Goal: Task Accomplishment & Management: Manage account settings

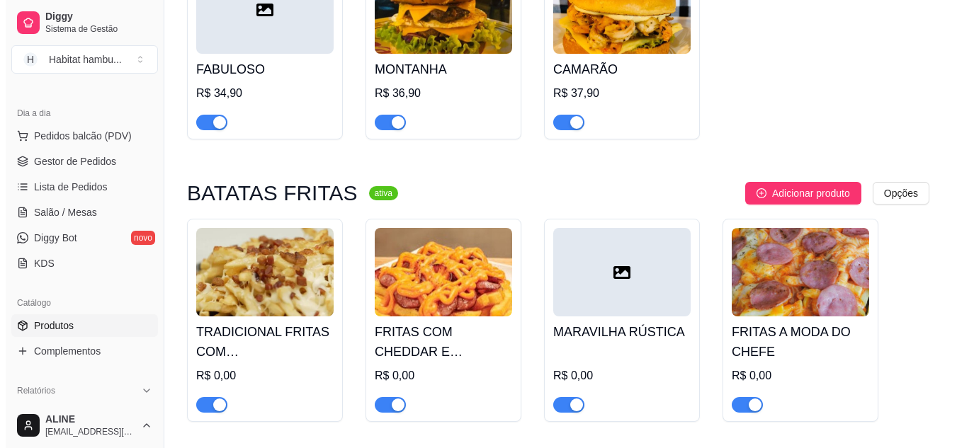
scroll to position [1778, 0]
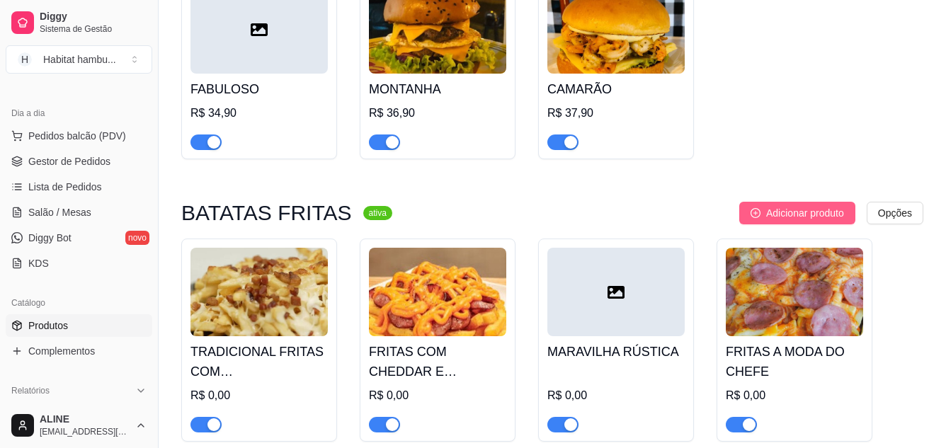
click at [827, 221] on span "Adicionar produto" at bounding box center [805, 213] width 78 height 16
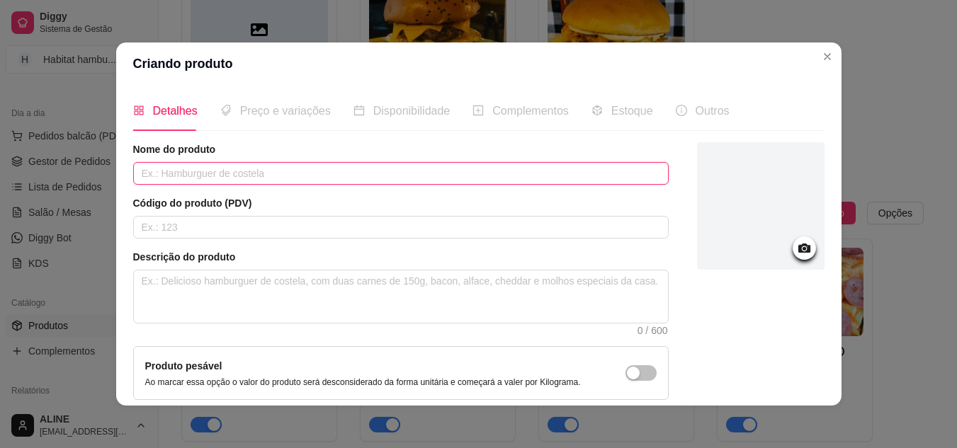
click at [318, 171] on input "text" at bounding box center [400, 173] width 535 height 23
type input "FRITAS"
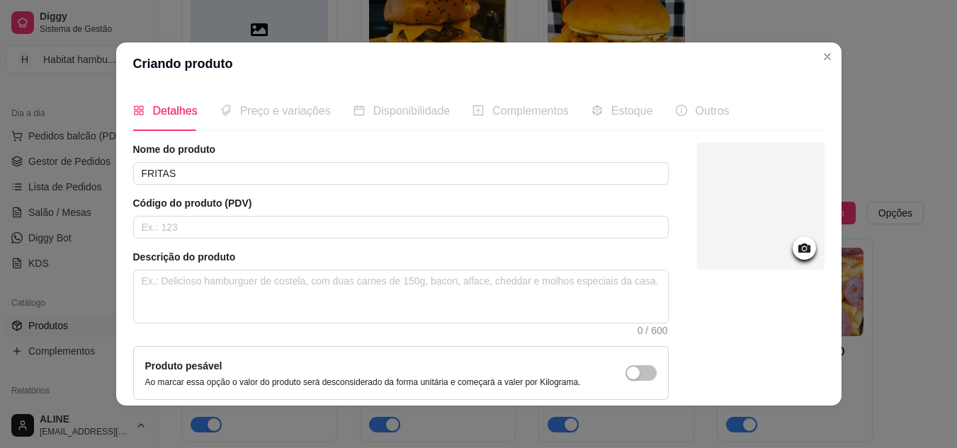
click at [797, 246] on icon at bounding box center [803, 248] width 12 height 9
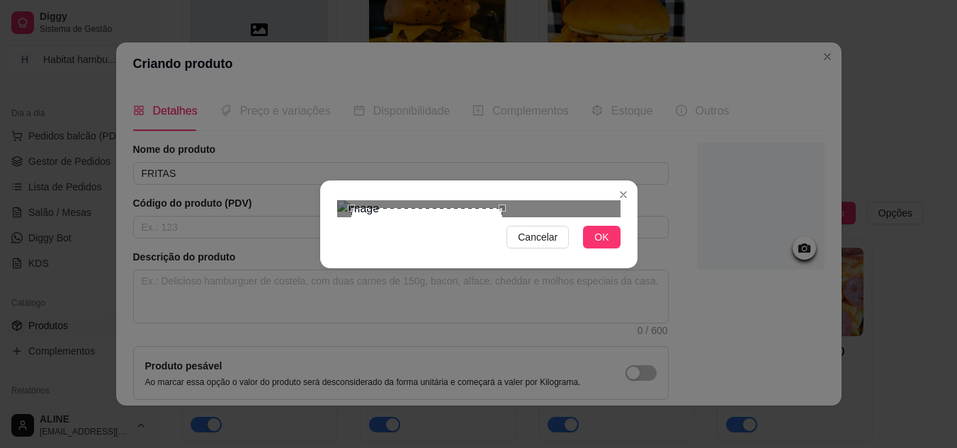
click at [585, 217] on div at bounding box center [478, 208] width 283 height 17
click at [608, 245] on span "OK" at bounding box center [601, 237] width 14 height 16
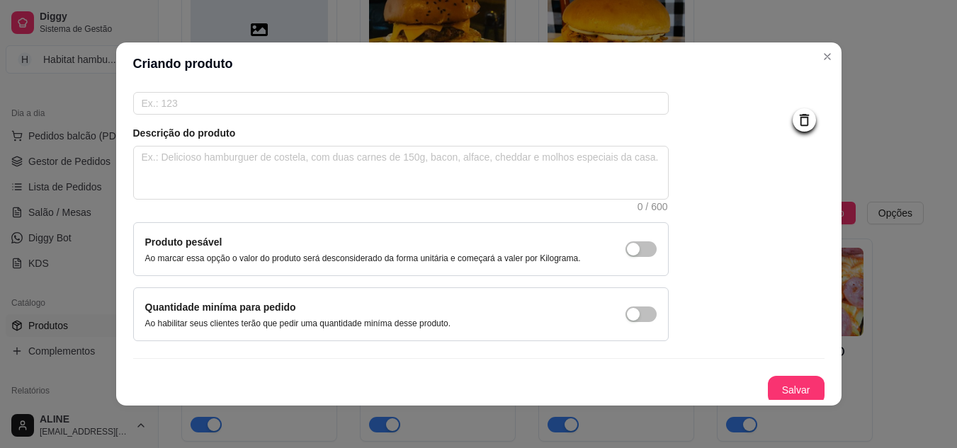
scroll to position [128, 0]
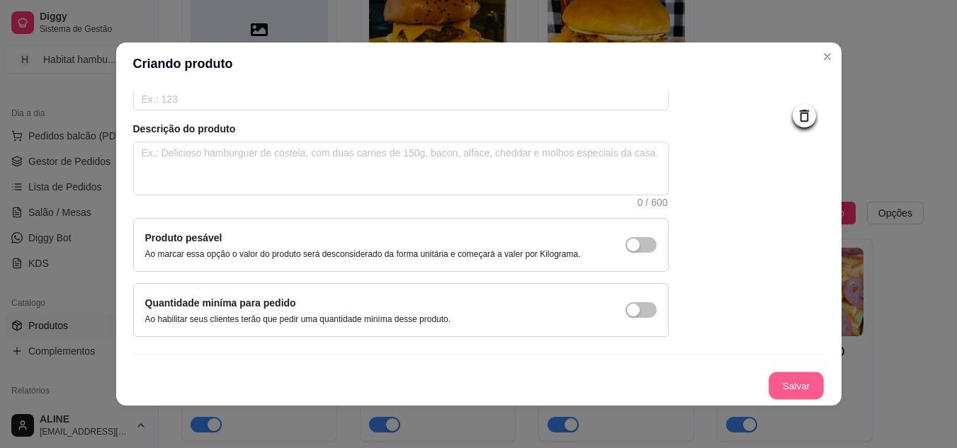
click at [776, 392] on button "Salvar" at bounding box center [795, 387] width 55 height 28
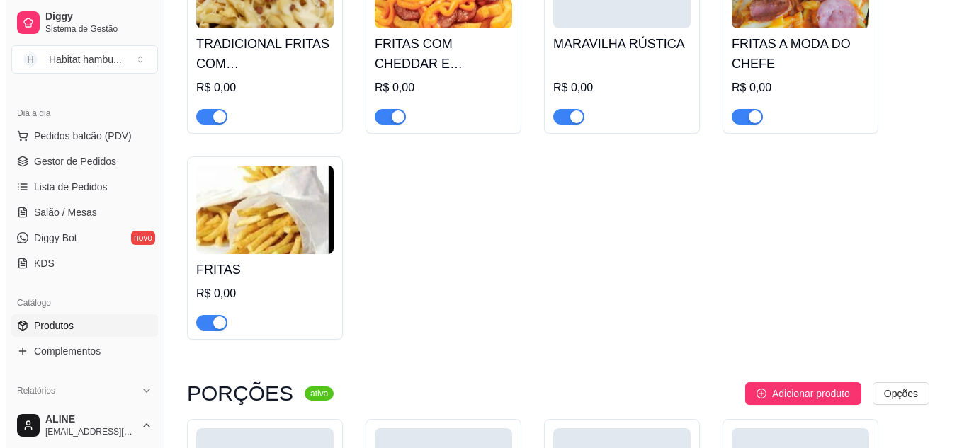
scroll to position [2136, 0]
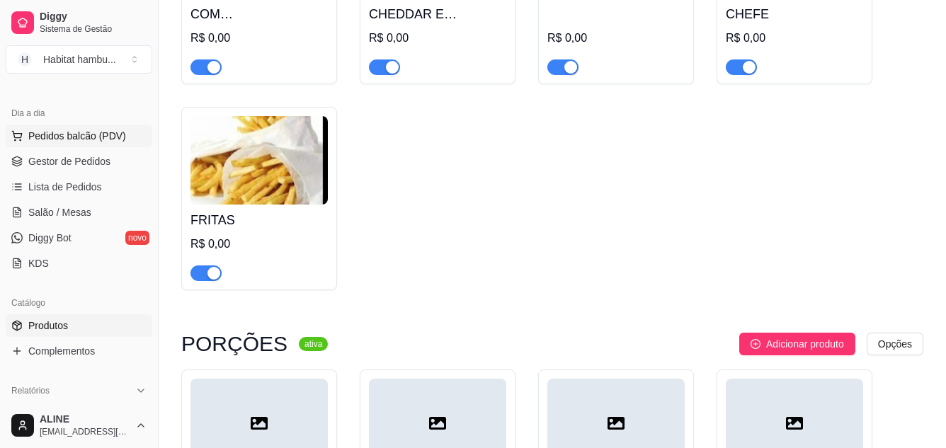
click at [73, 145] on button "Pedidos balcão (PDV)" at bounding box center [79, 136] width 147 height 23
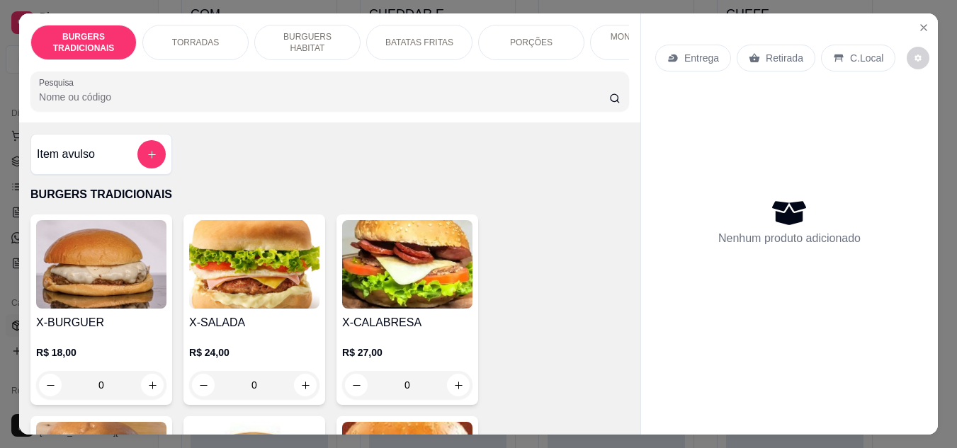
click at [396, 42] on p "BATATAS FRITAS" at bounding box center [419, 42] width 68 height 11
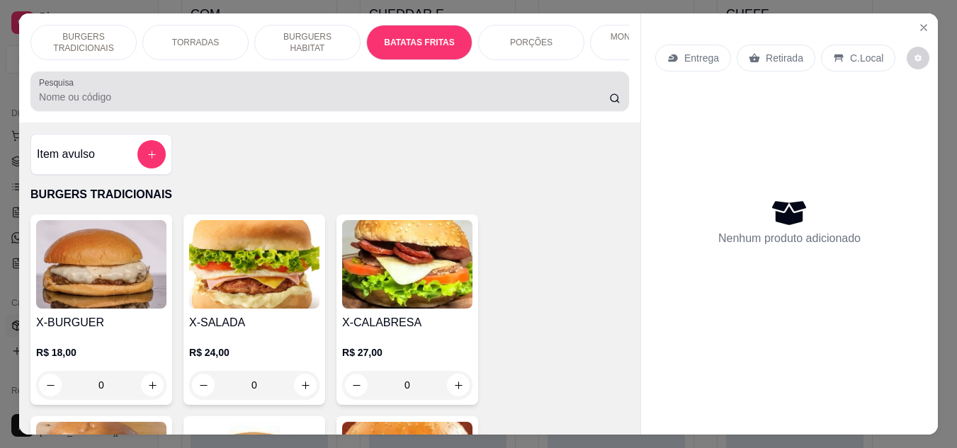
scroll to position [38, 0]
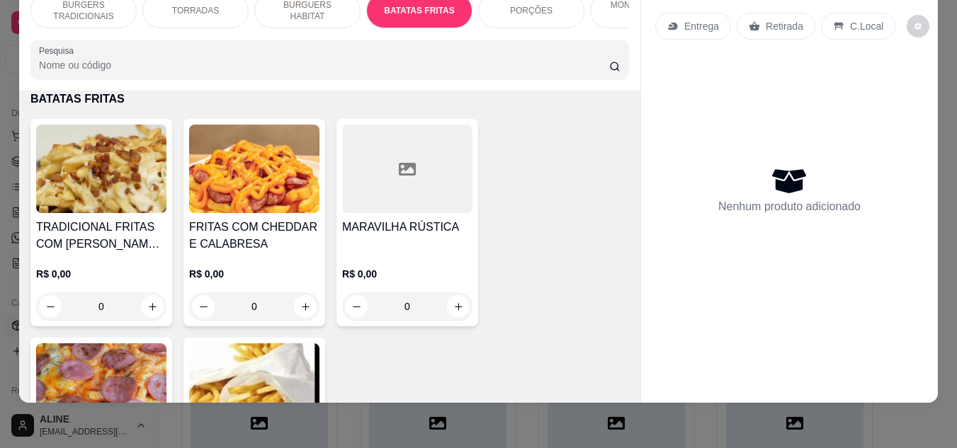
click at [53, 209] on img at bounding box center [101, 169] width 130 height 89
click at [285, 210] on img at bounding box center [254, 169] width 130 height 89
click at [417, 199] on div at bounding box center [407, 169] width 130 height 89
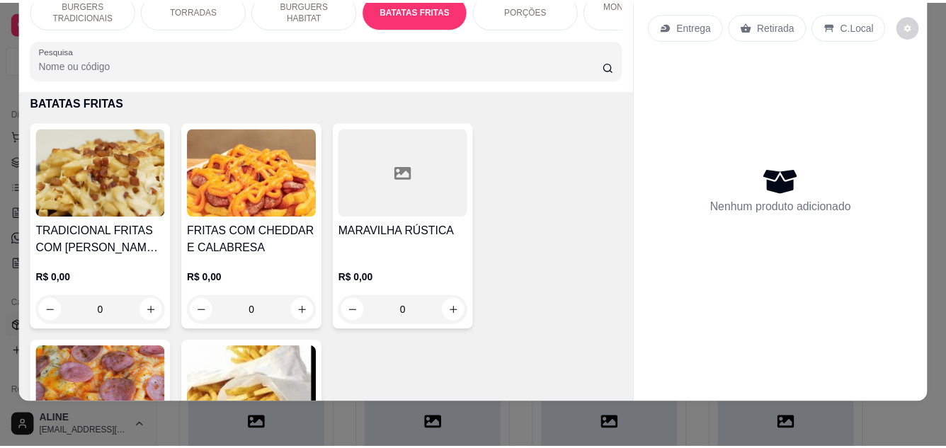
scroll to position [0, 0]
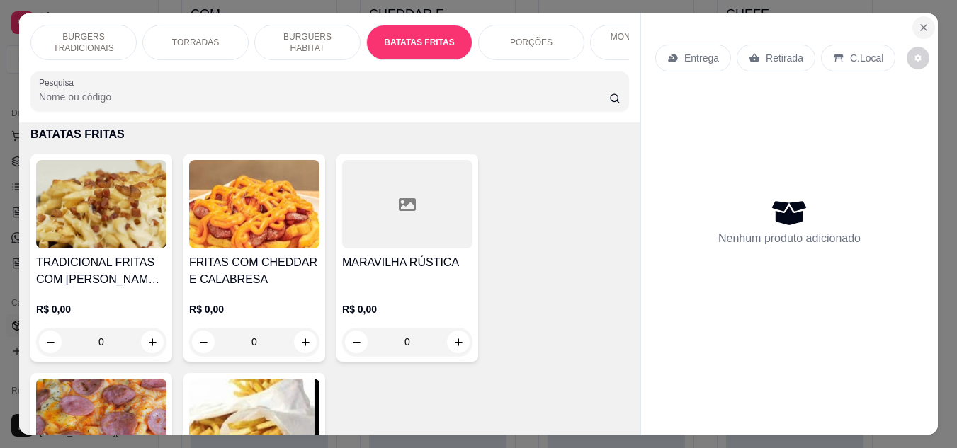
click at [920, 25] on icon "Close" at bounding box center [923, 27] width 11 height 11
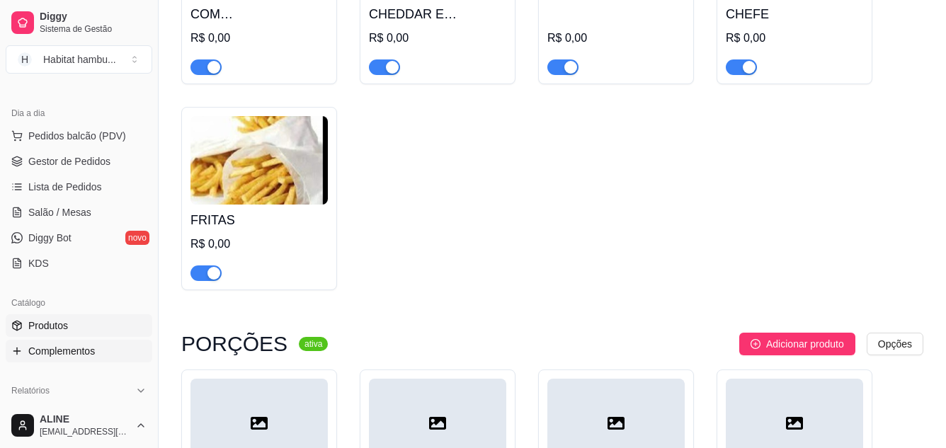
click at [70, 351] on span "Complementos" at bounding box center [61, 351] width 67 height 14
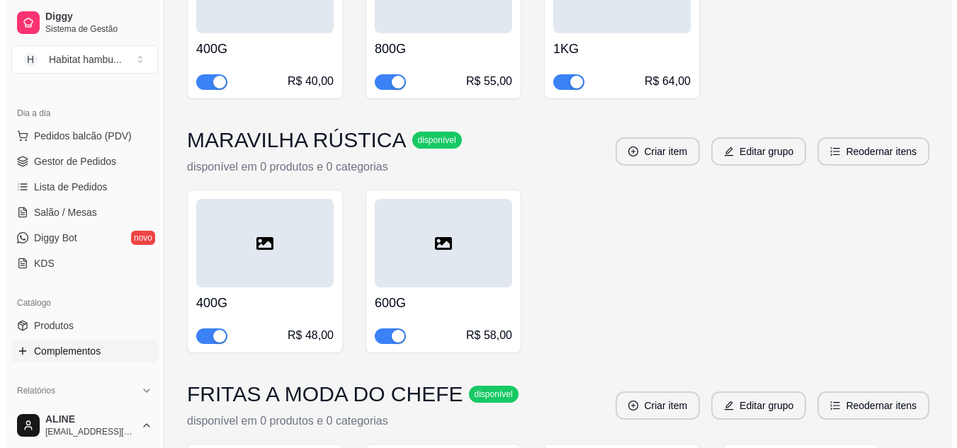
scroll to position [657, 0]
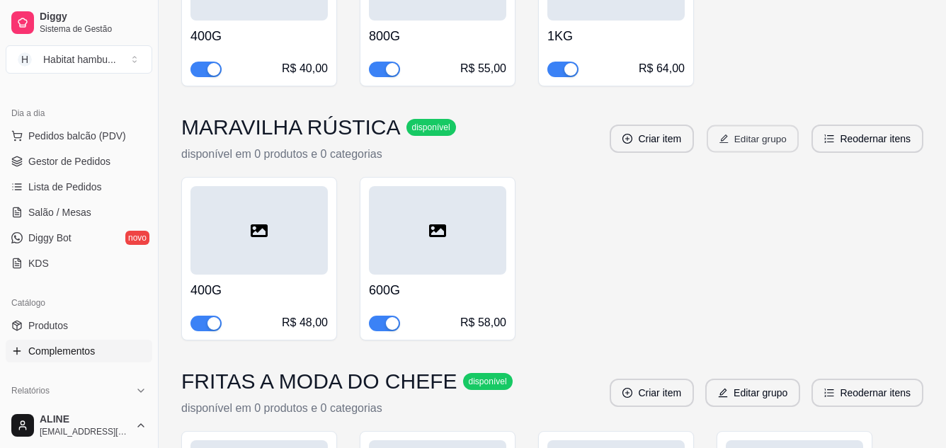
click at [753, 125] on button "Editar grupo" at bounding box center [753, 139] width 92 height 28
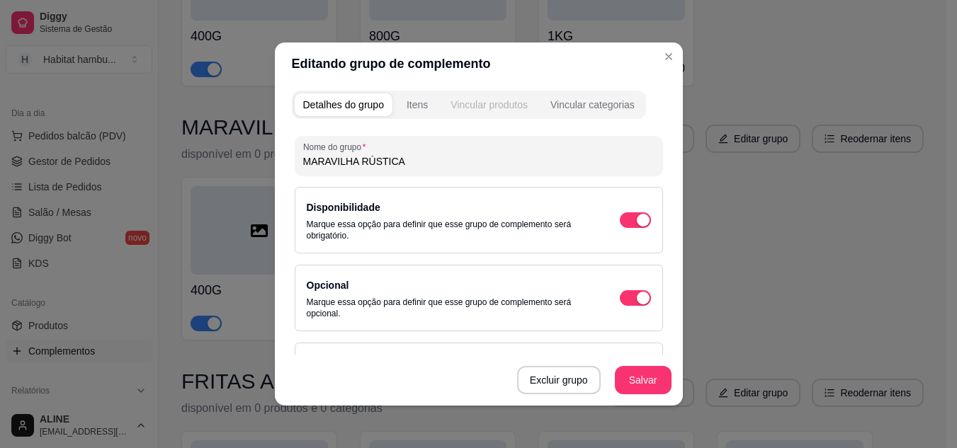
click at [482, 106] on div "Vincular produtos" at bounding box center [488, 105] width 77 height 14
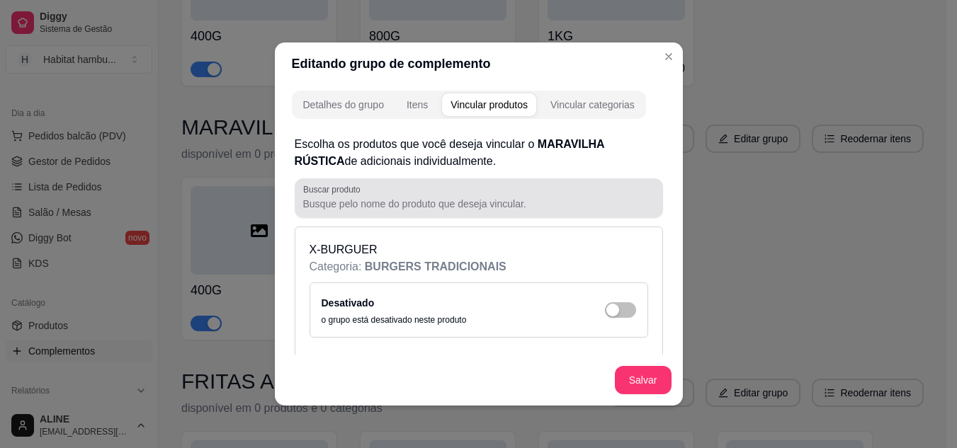
click at [358, 210] on input "Buscar produto" at bounding box center [478, 204] width 351 height 14
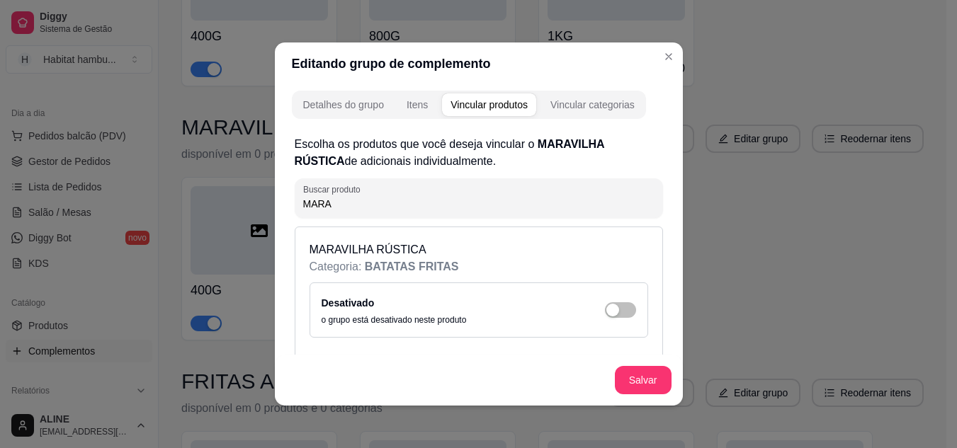
type input "MARA"
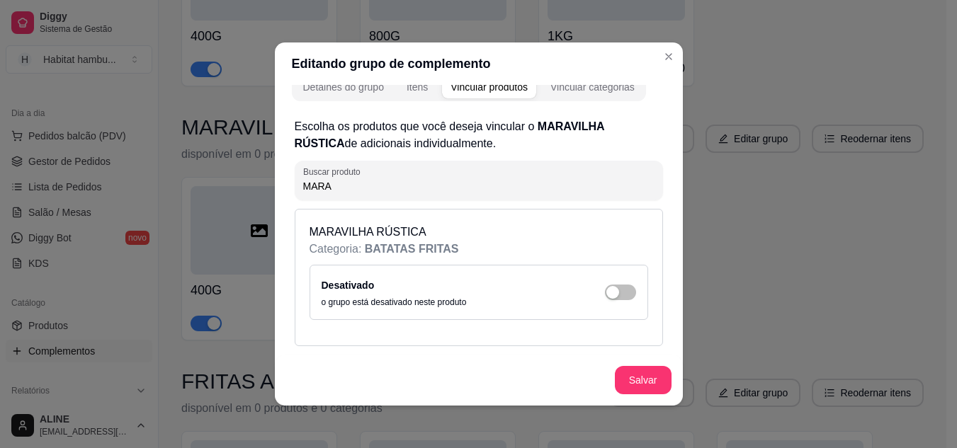
click at [354, 239] on p "MARAVILHA RÚSTICA" at bounding box center [478, 232] width 339 height 17
click at [608, 290] on span "button" at bounding box center [620, 293] width 31 height 16
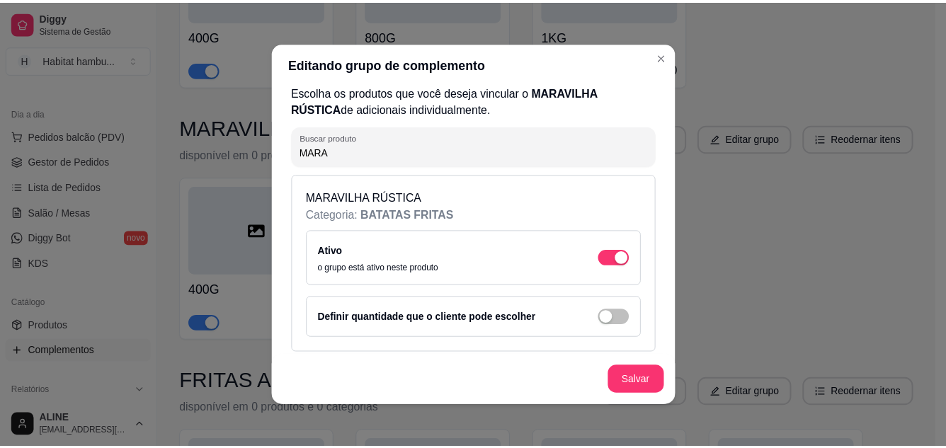
scroll to position [59, 0]
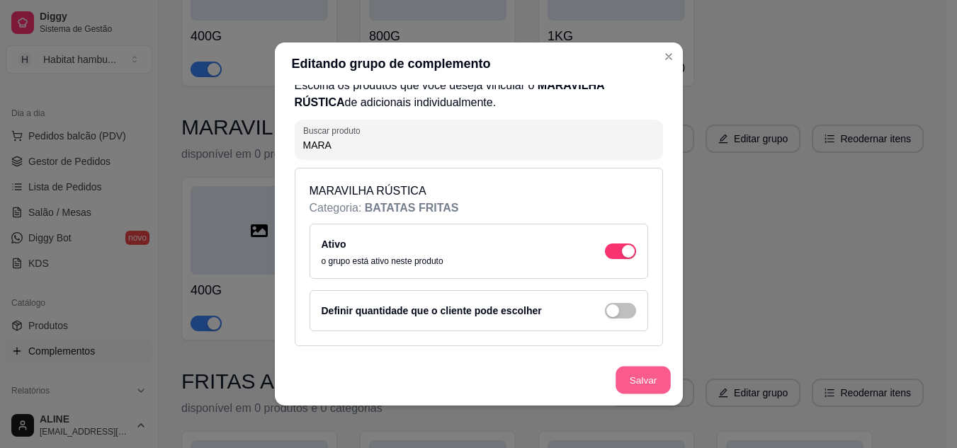
click at [635, 382] on button "Salvar" at bounding box center [642, 381] width 55 height 28
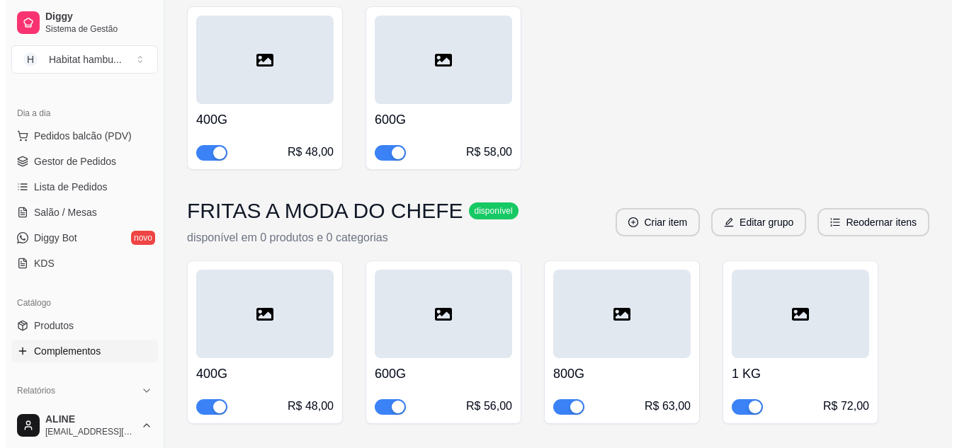
scroll to position [838, 0]
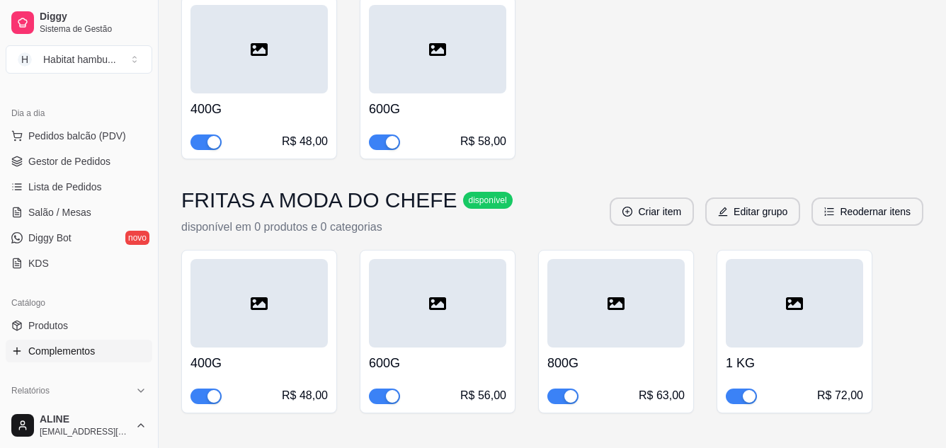
click at [795, 275] on div at bounding box center [794, 303] width 137 height 89
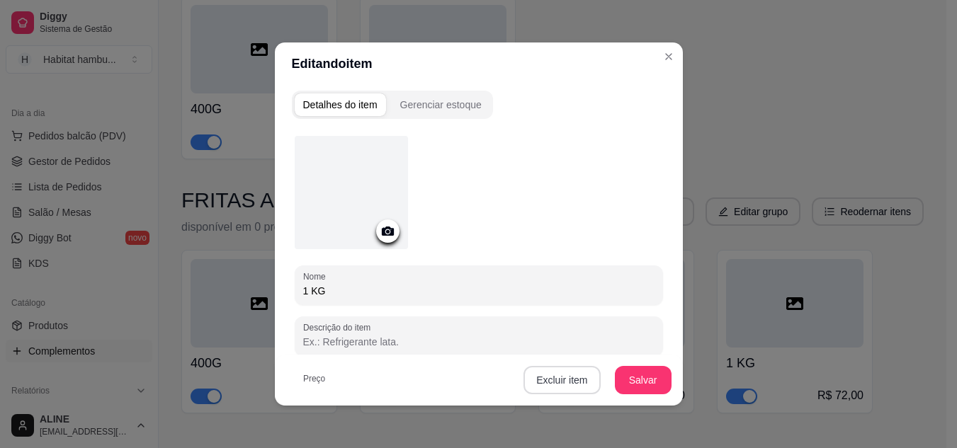
click at [562, 370] on button "Excluir item" at bounding box center [561, 380] width 76 height 28
click at [603, 350] on button "Sim" at bounding box center [614, 348] width 42 height 21
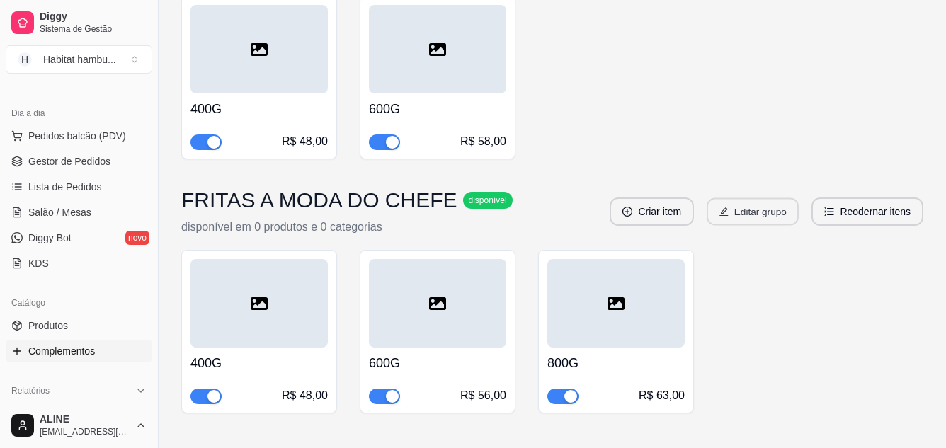
click at [752, 198] on button "Editar grupo" at bounding box center [753, 212] width 92 height 28
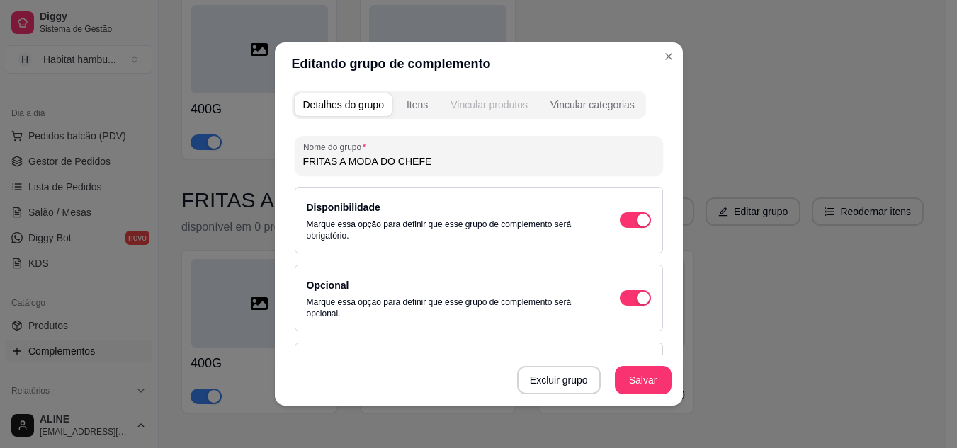
click at [478, 104] on div "Vincular produtos" at bounding box center [488, 105] width 77 height 14
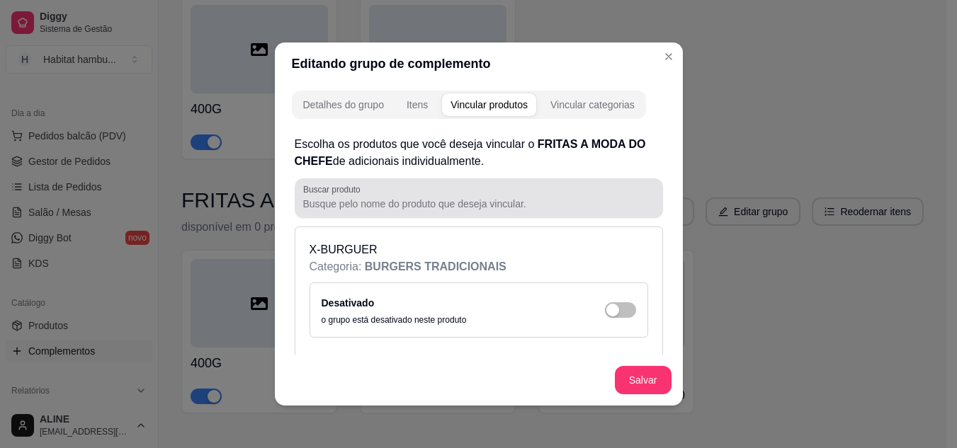
click at [400, 211] on div at bounding box center [478, 198] width 351 height 28
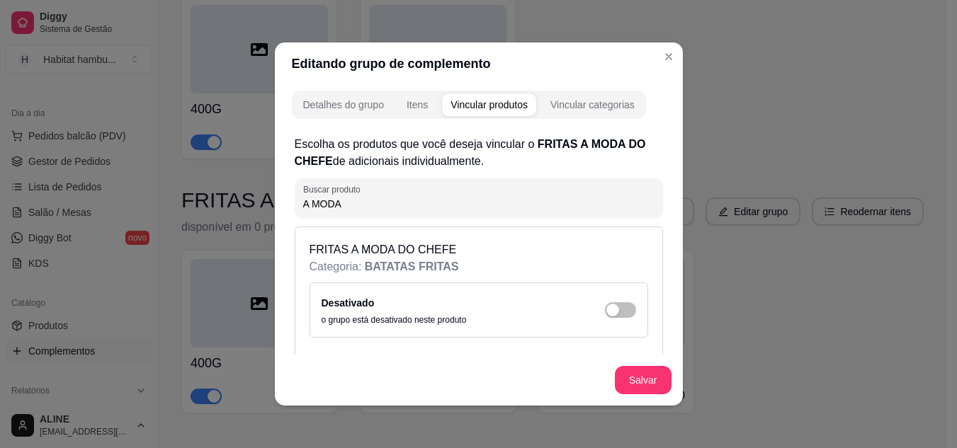
type input "A MODA"
click at [397, 257] on p "FRITAS A MODA DO CHEFE" at bounding box center [478, 249] width 339 height 17
click at [610, 302] on div "Desativado o grupo está desativado neste produto" at bounding box center [479, 310] width 314 height 31
click at [606, 308] on div "button" at bounding box center [612, 310] width 13 height 13
click at [634, 380] on button "Salvar" at bounding box center [643, 380] width 57 height 28
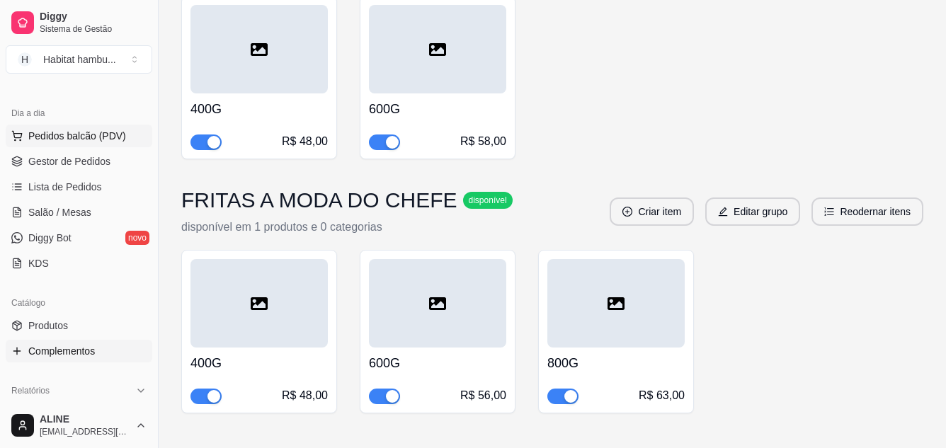
click at [72, 135] on span "Pedidos balcão (PDV)" at bounding box center [77, 136] width 98 height 14
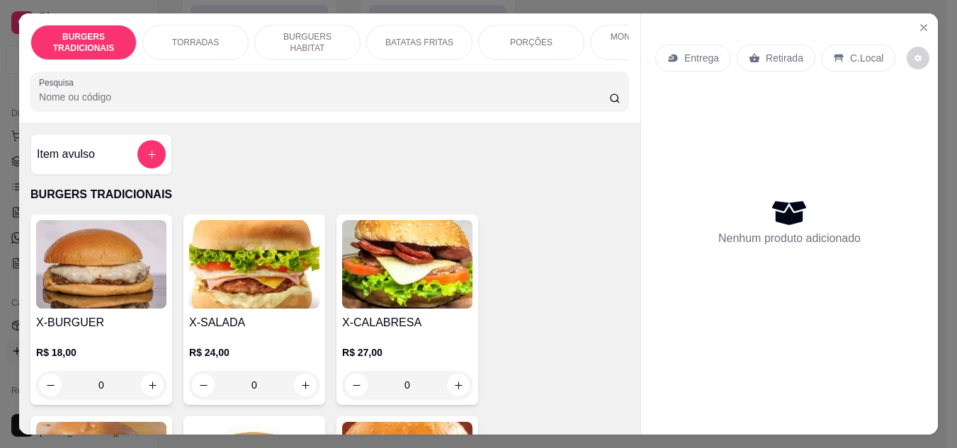
click at [403, 37] on p "BATATAS FRITAS" at bounding box center [419, 42] width 68 height 11
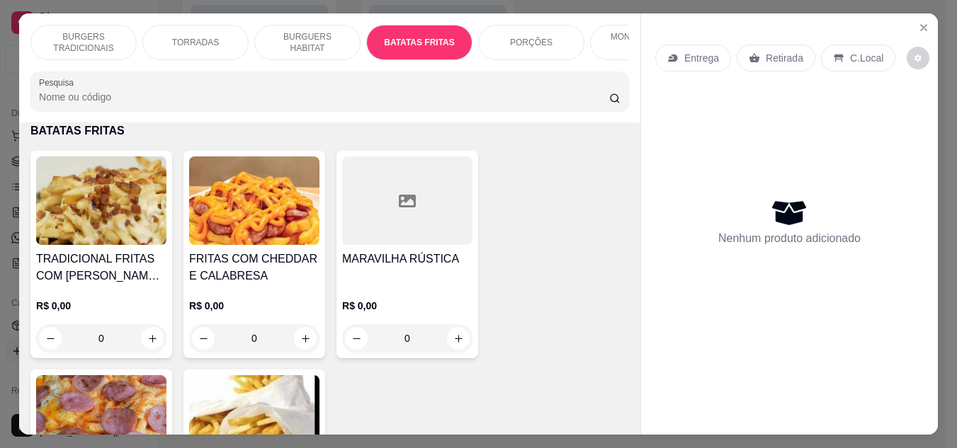
scroll to position [38, 0]
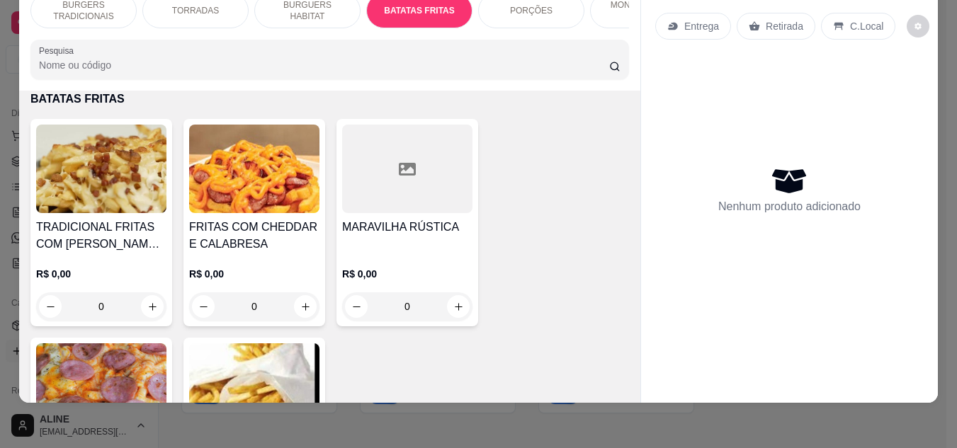
click at [415, 200] on div at bounding box center [407, 169] width 130 height 89
click at [99, 368] on img at bounding box center [101, 387] width 130 height 89
click at [256, 361] on img at bounding box center [254, 387] width 130 height 89
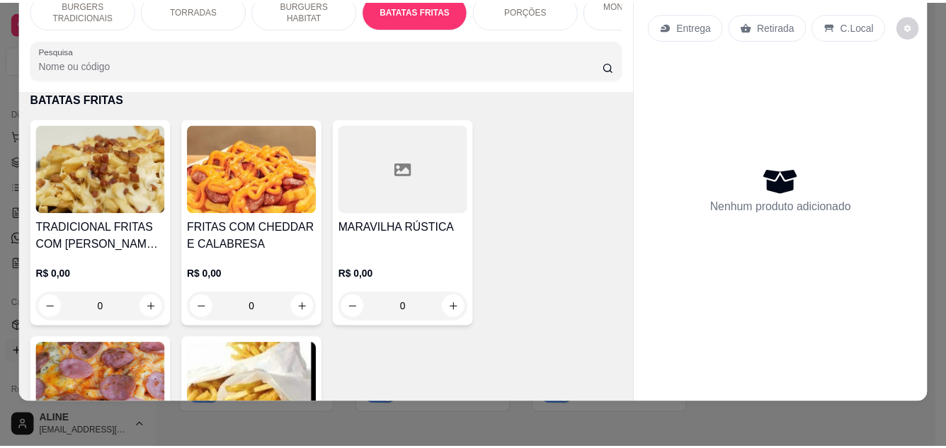
scroll to position [0, 0]
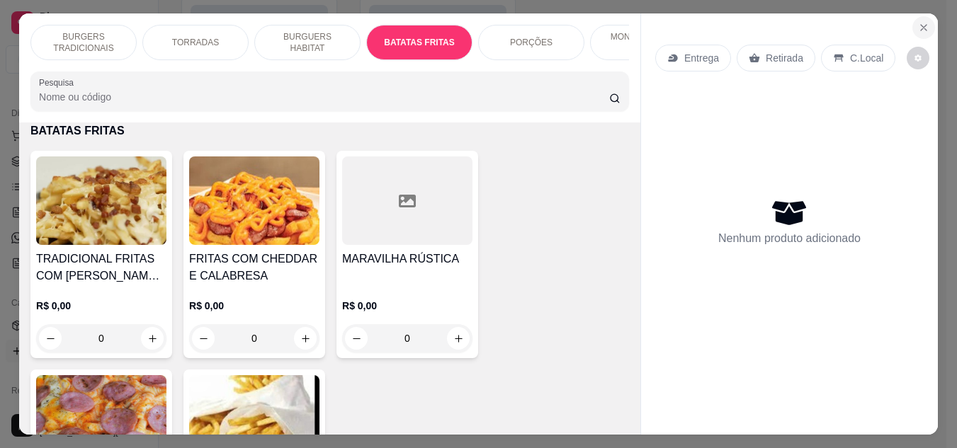
click at [918, 23] on icon "Close" at bounding box center [923, 27] width 11 height 11
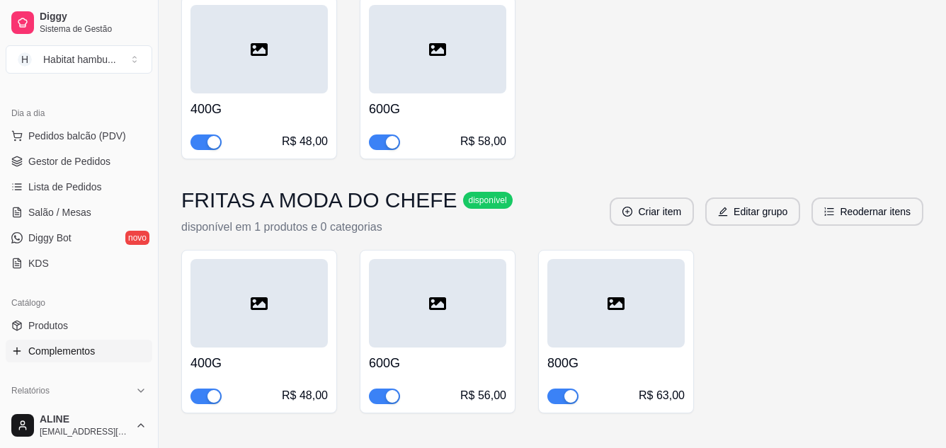
scroll to position [838, 0]
click at [761, 198] on button "Editar grupo" at bounding box center [753, 212] width 92 height 28
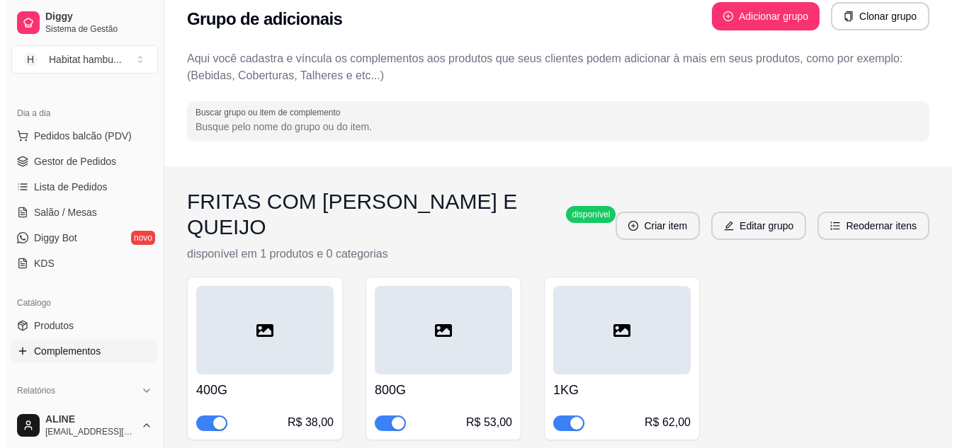
scroll to position [0, 0]
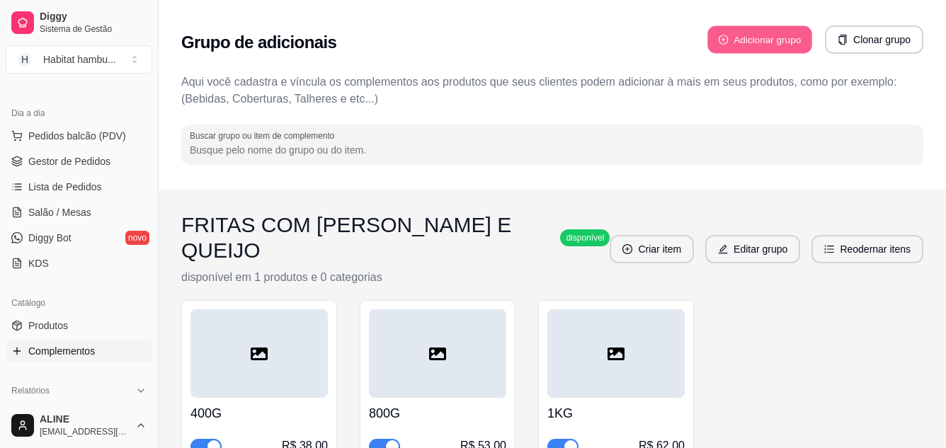
click at [765, 38] on button "Adicionar grupo" at bounding box center [759, 40] width 105 height 28
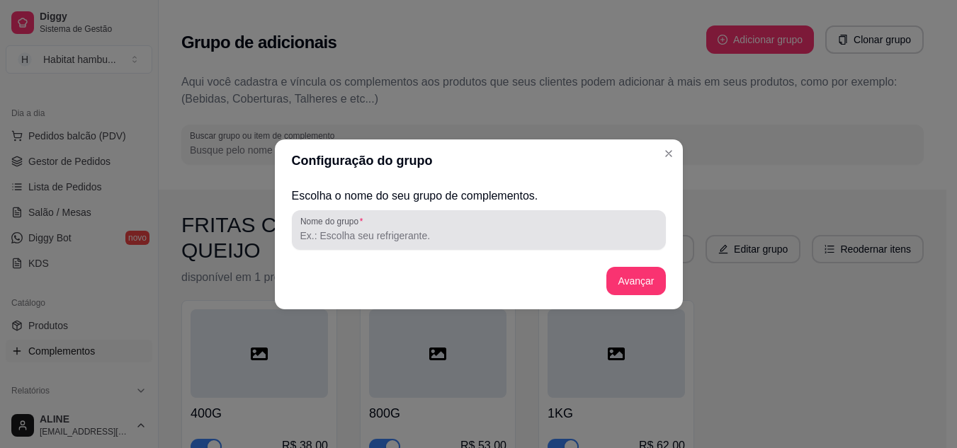
click at [381, 240] on input "Nome do grupo" at bounding box center [478, 236] width 357 height 14
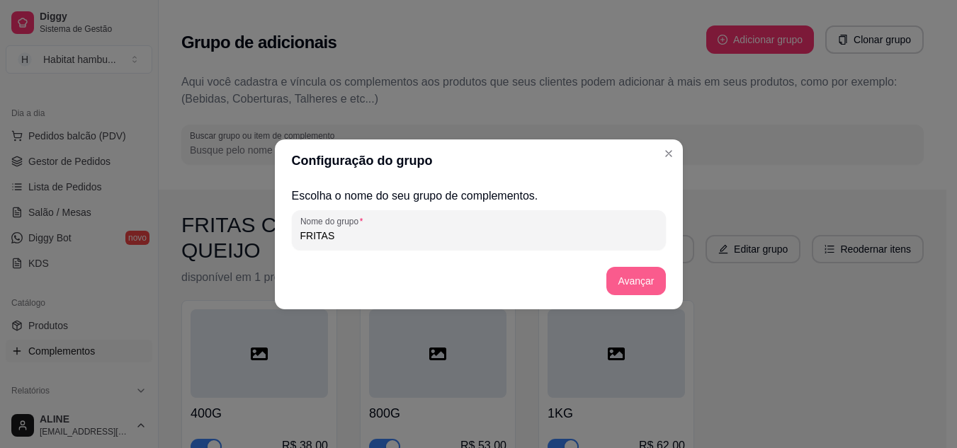
type input "FRITAS"
click at [643, 280] on button "Avançar" at bounding box center [636, 281] width 57 height 28
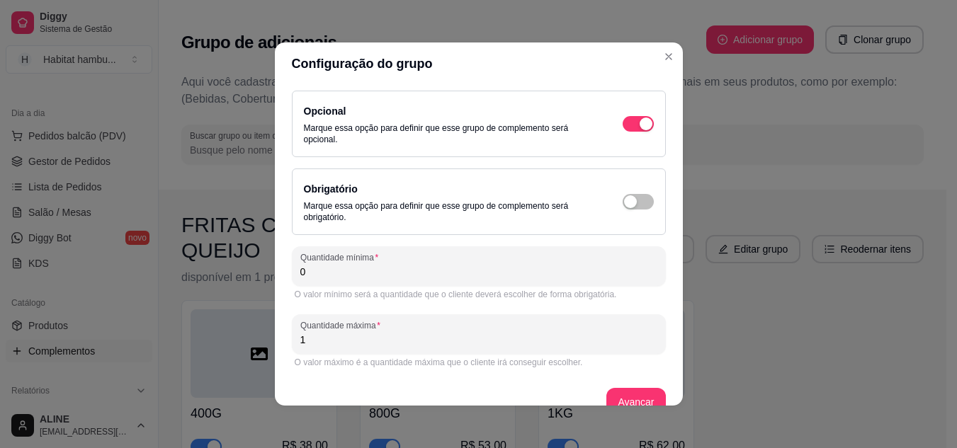
scroll to position [25, 0]
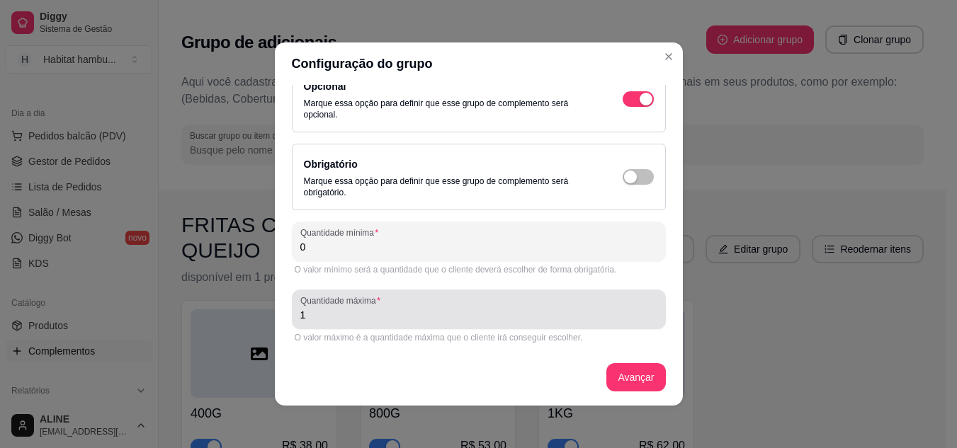
click at [365, 313] on input "1" at bounding box center [478, 315] width 357 height 14
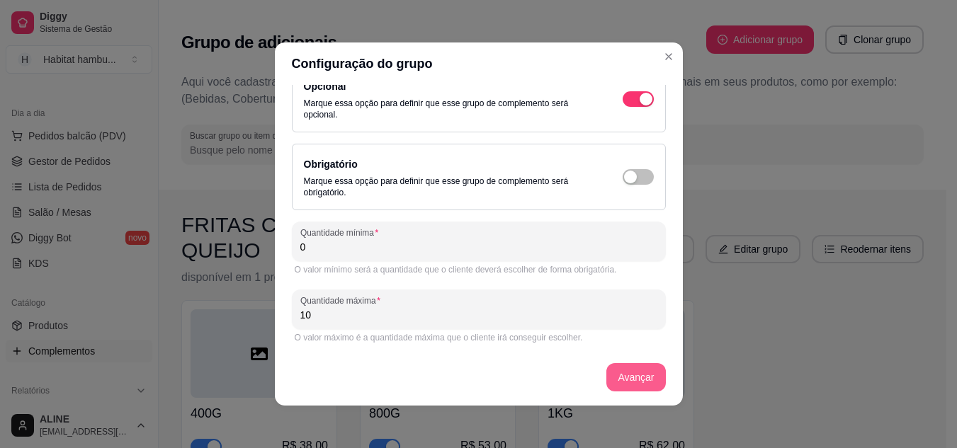
type input "10"
click at [623, 373] on button "Avançar" at bounding box center [635, 377] width 59 height 28
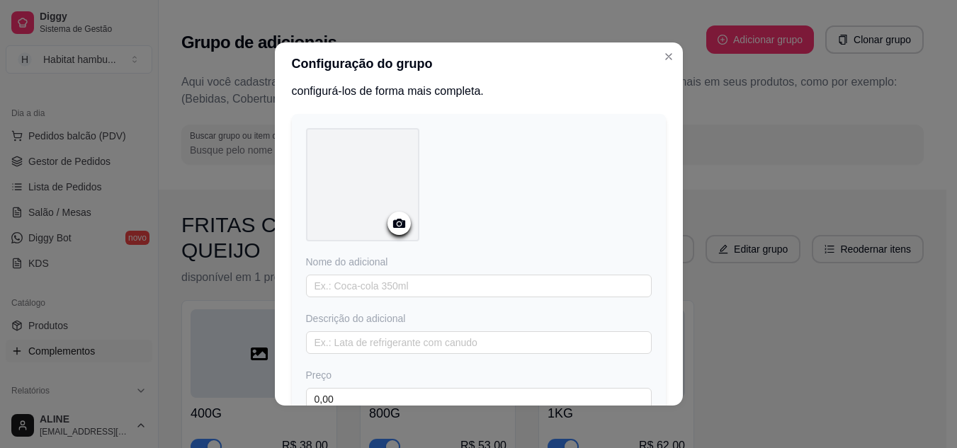
click at [886, 411] on div "Configuração do grupo Adicione os itens que irão compor este grupo, depois você…" at bounding box center [478, 224] width 957 height 448
click at [689, 341] on div "Configuração do grupo Adicione os itens que irão compor este grupo, depois você…" at bounding box center [478, 224] width 957 height 448
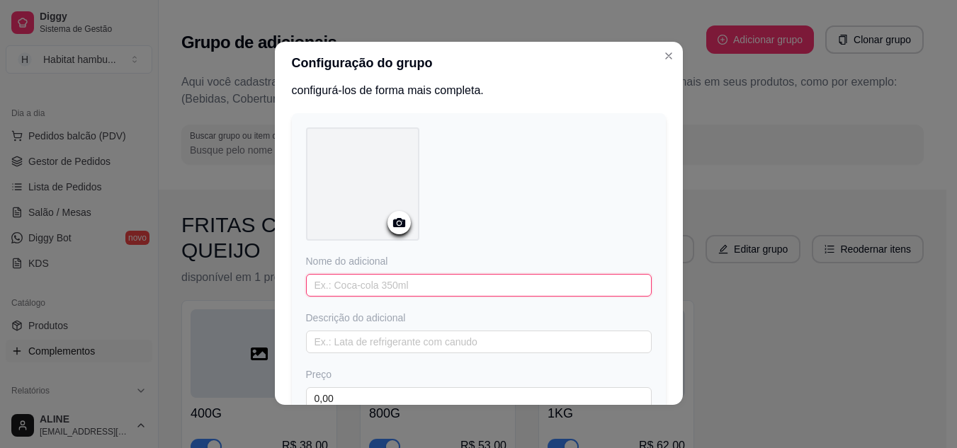
click at [362, 292] on input "text" at bounding box center [479, 285] width 346 height 23
type input "400G"
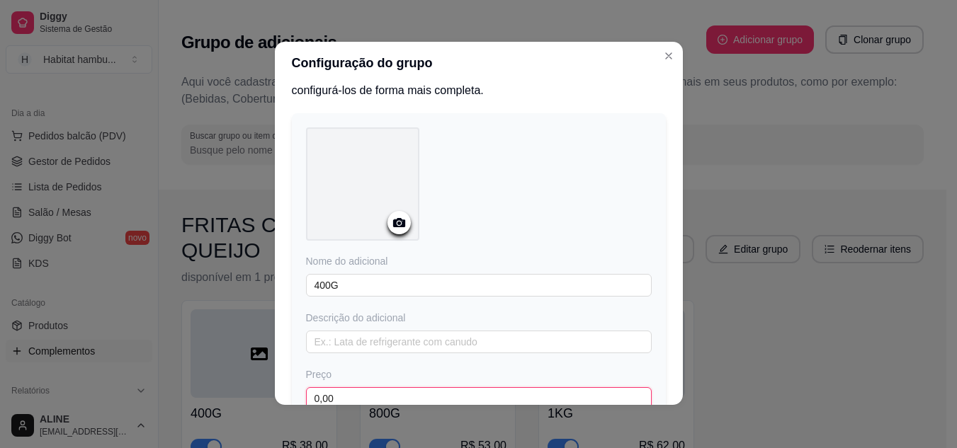
click at [369, 396] on input "0,00" at bounding box center [479, 398] width 346 height 23
type input "29,00"
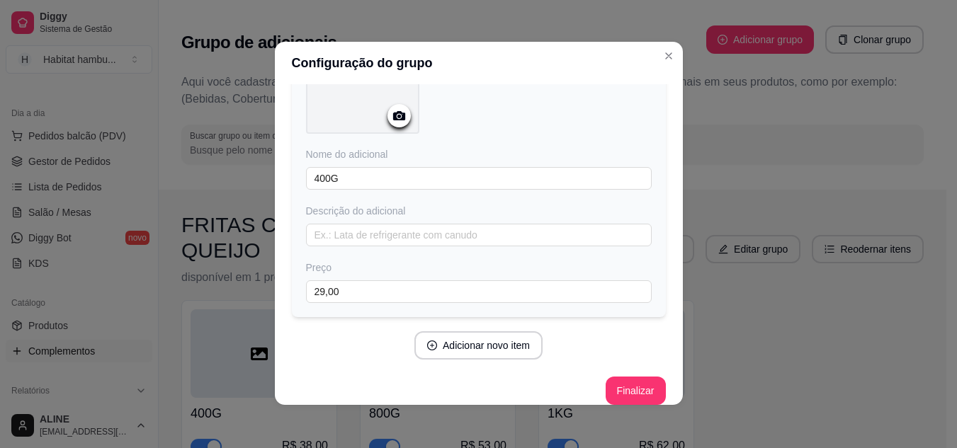
scroll to position [145, 0]
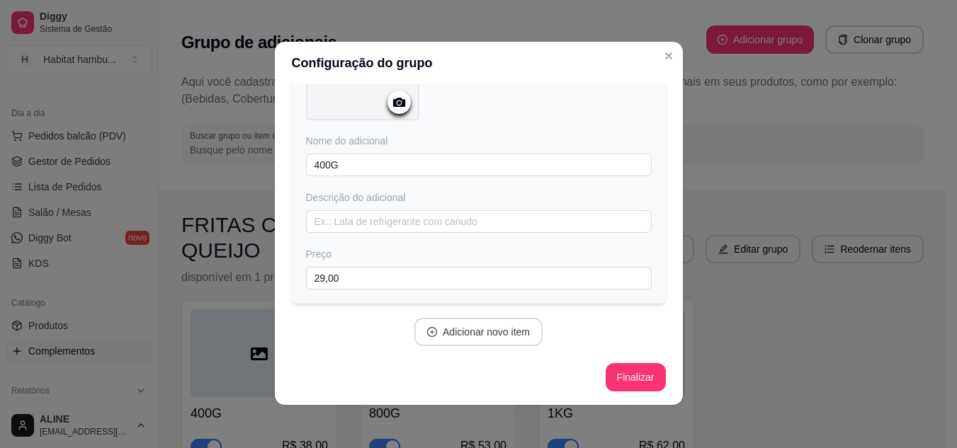
click at [492, 331] on button "Adicionar novo item" at bounding box center [478, 332] width 128 height 28
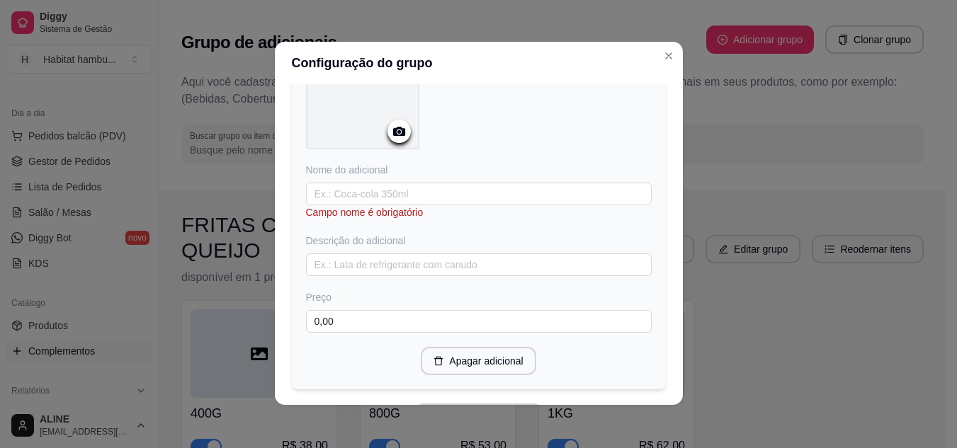
scroll to position [490, 0]
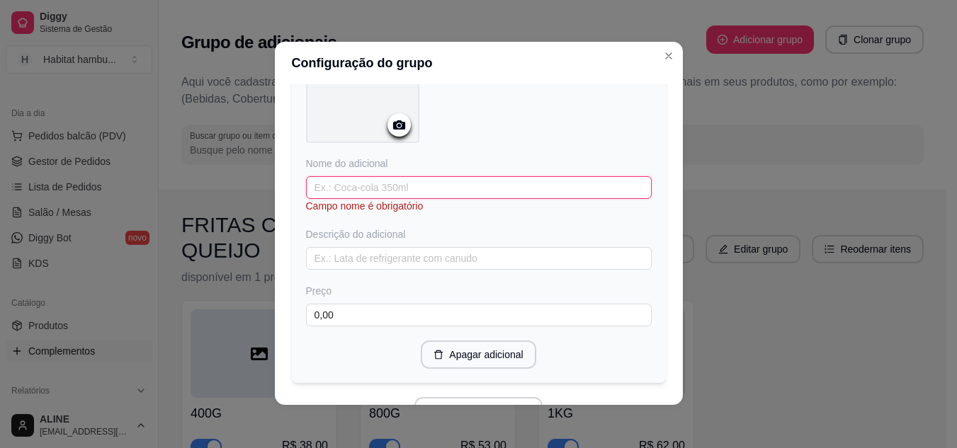
click at [438, 186] on input "text" at bounding box center [479, 187] width 346 height 23
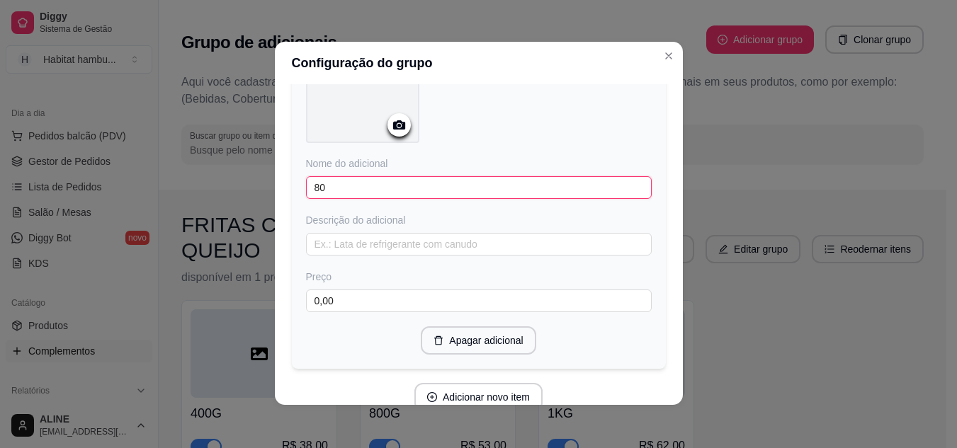
type input "8"
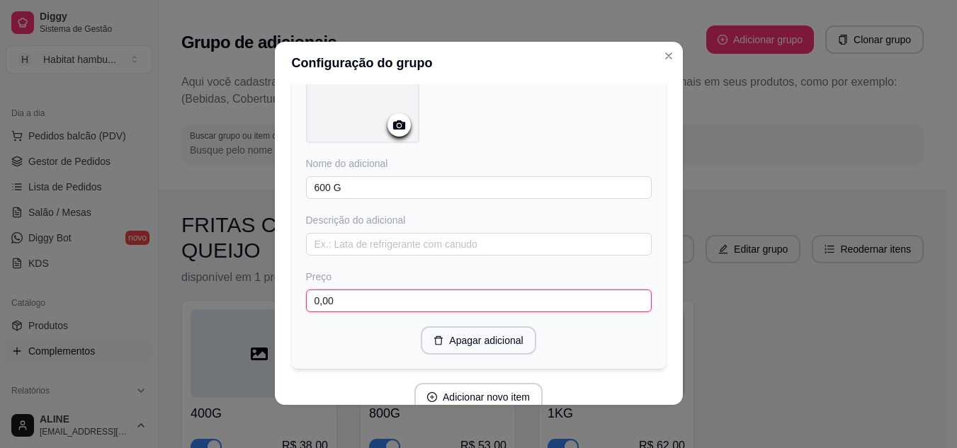
click at [369, 298] on input "0,00" at bounding box center [479, 301] width 346 height 23
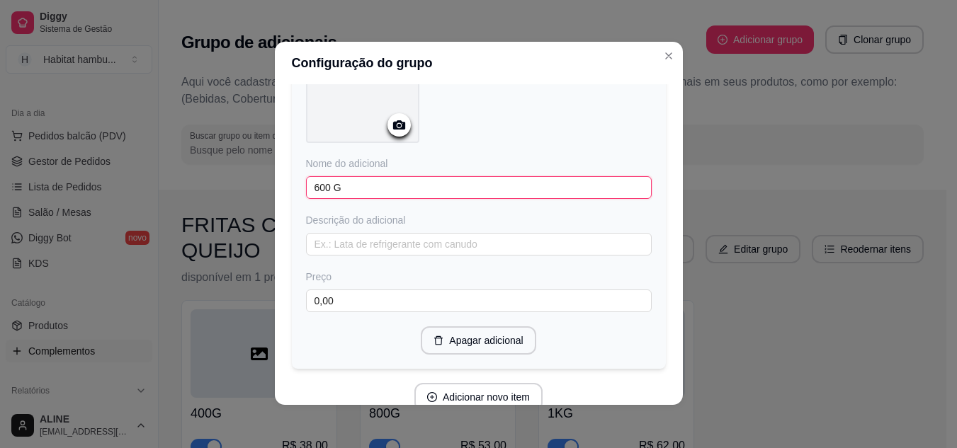
click at [314, 184] on input "600 G" at bounding box center [479, 187] width 346 height 23
type input "800 G"
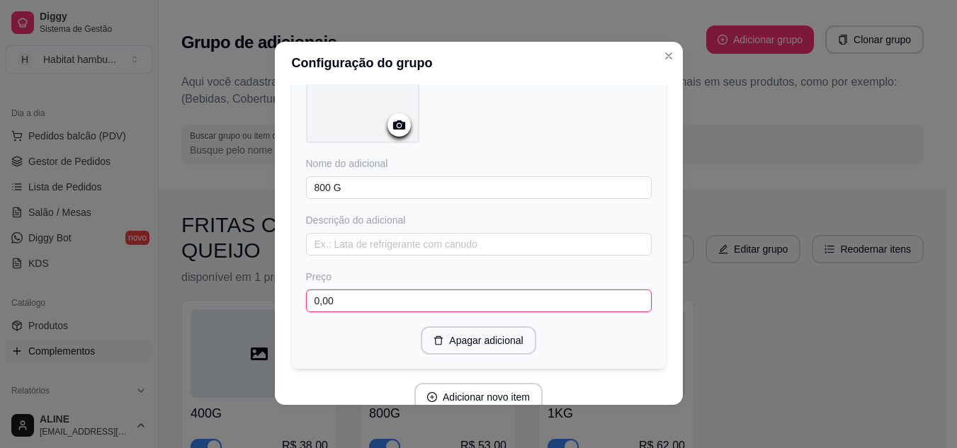
click at [329, 303] on input "0,00" at bounding box center [479, 301] width 346 height 23
type input "43,00"
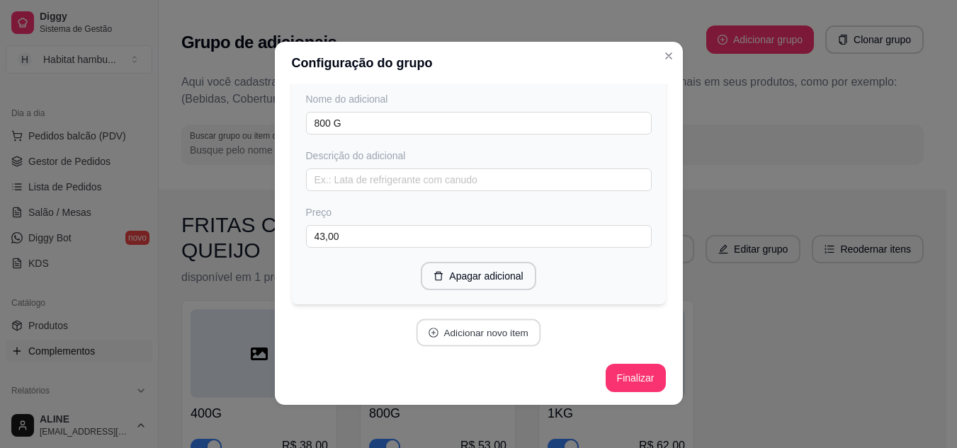
click at [515, 337] on button "Adicionar novo item" at bounding box center [478, 333] width 125 height 28
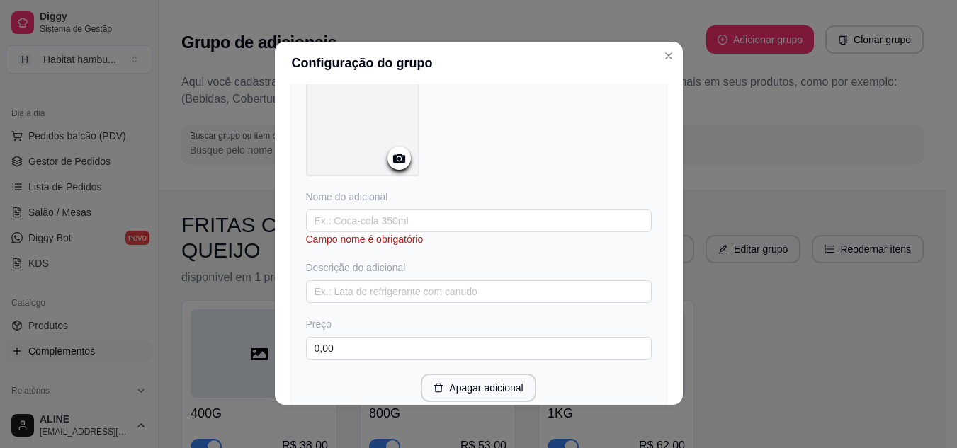
scroll to position [855, 0]
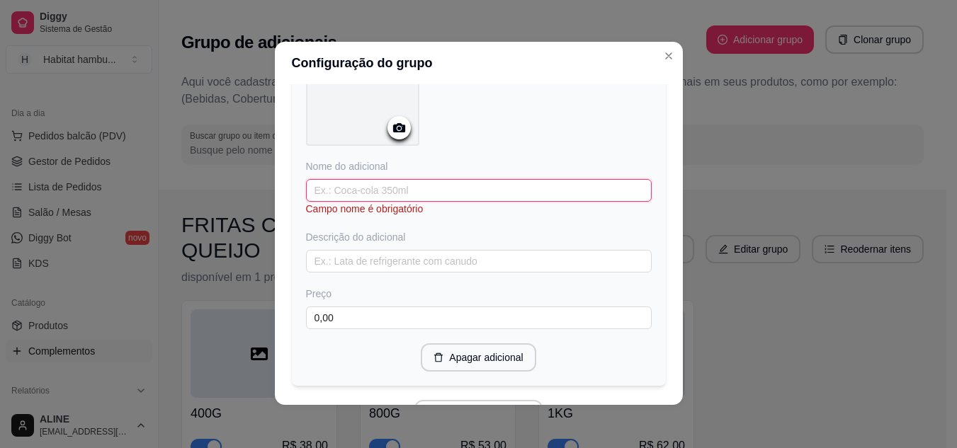
click at [423, 184] on input "text" at bounding box center [479, 190] width 346 height 23
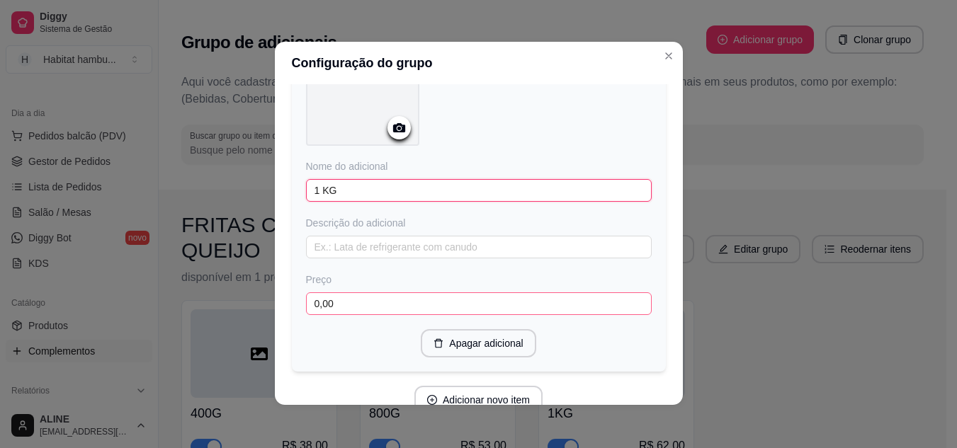
type input "1 KG"
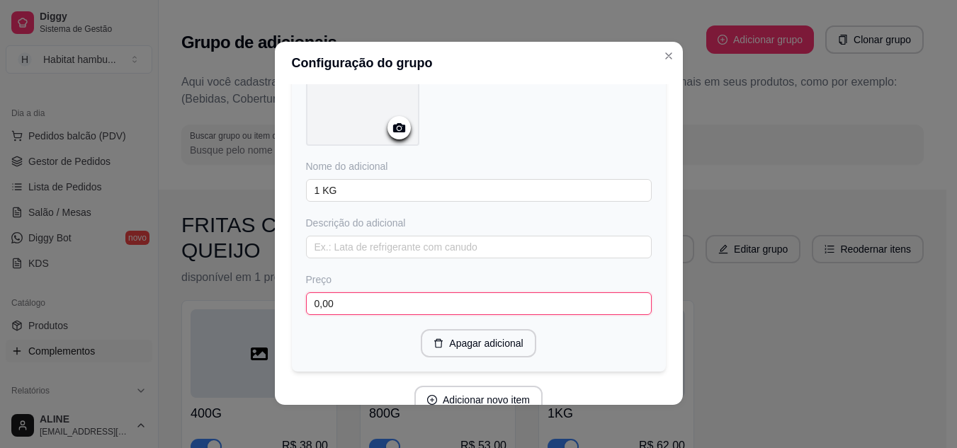
click at [341, 297] on input "0,00" at bounding box center [479, 303] width 346 height 23
type input "52,00"
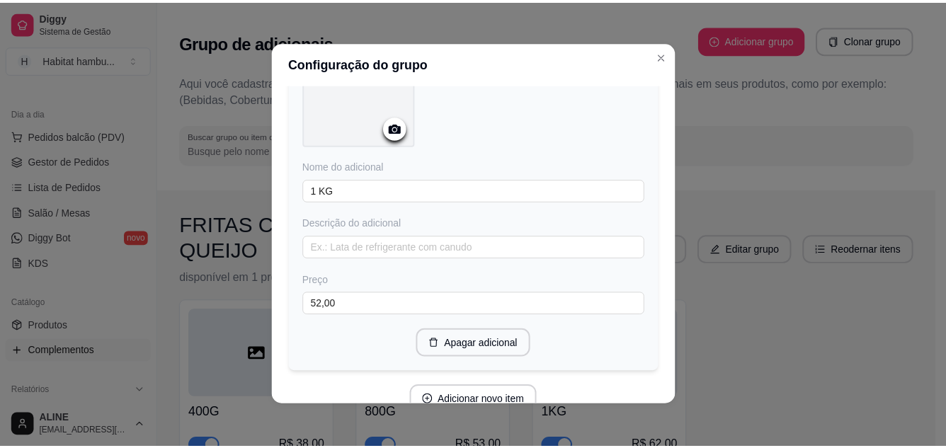
scroll to position [921, 0]
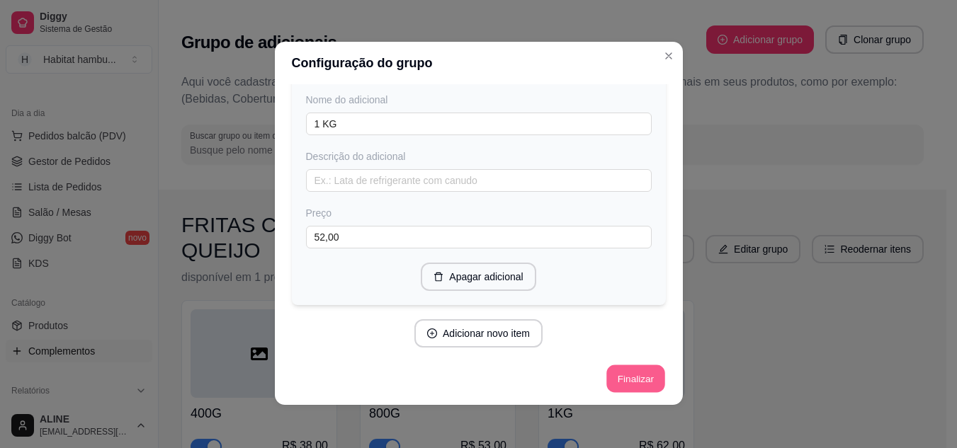
click at [621, 380] on button "Finalizar" at bounding box center [635, 379] width 58 height 28
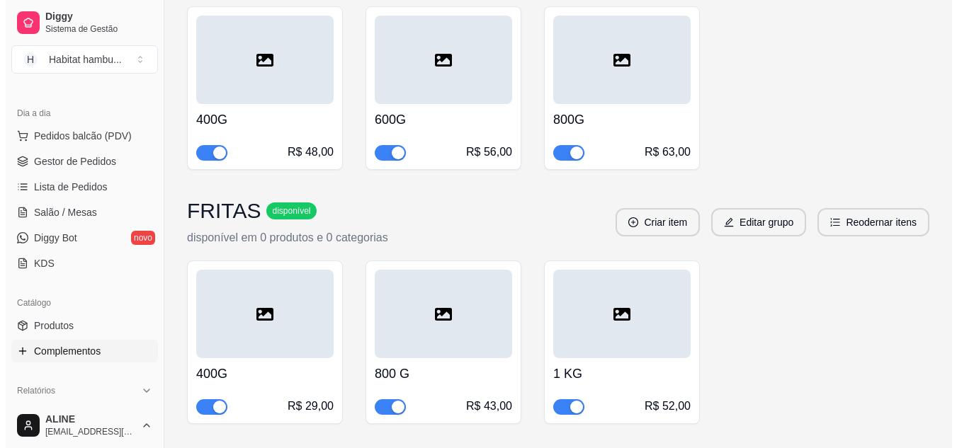
scroll to position [1093, 0]
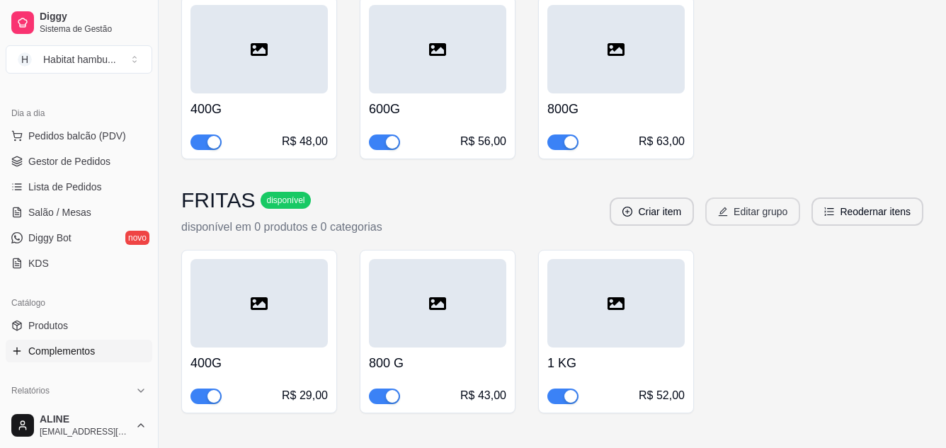
click at [748, 198] on button "Editar grupo" at bounding box center [752, 212] width 95 height 28
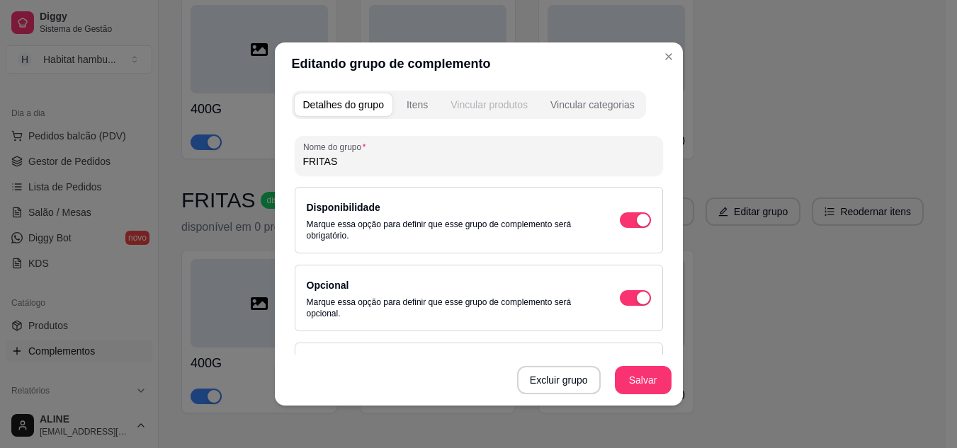
click at [491, 106] on div "Vincular produtos" at bounding box center [488, 105] width 77 height 14
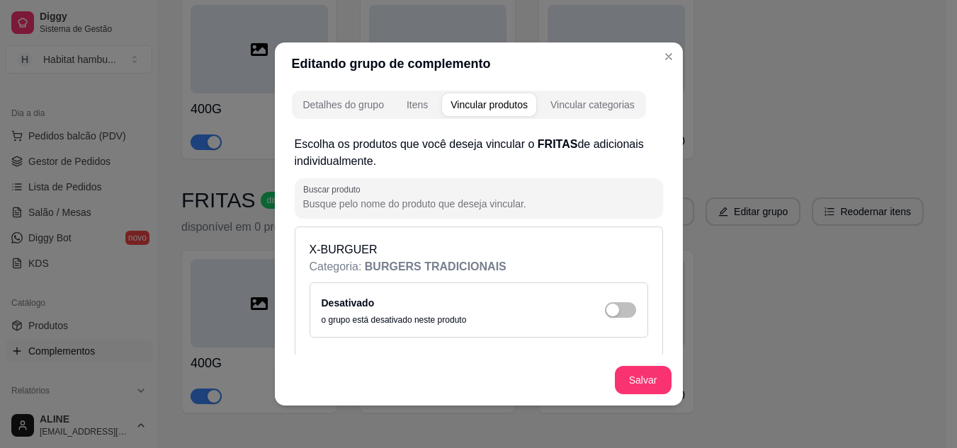
click at [379, 198] on input "Buscar produto" at bounding box center [478, 204] width 351 height 14
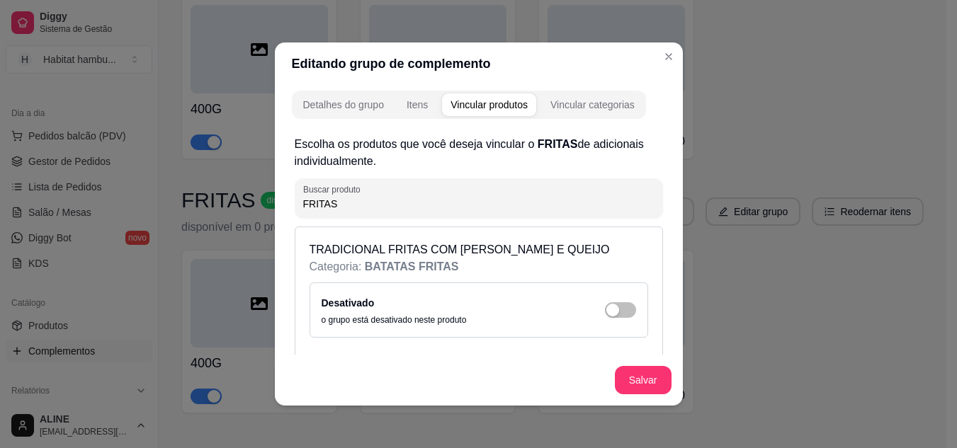
type input "FRITAS"
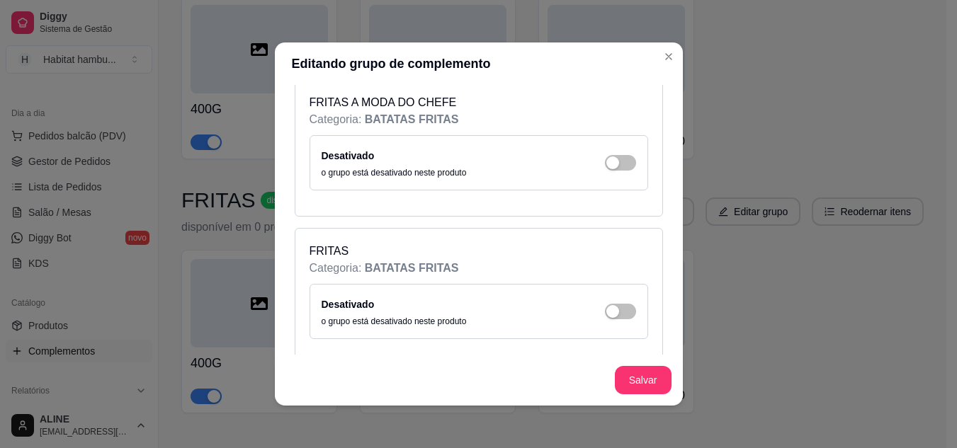
scroll to position [464, 0]
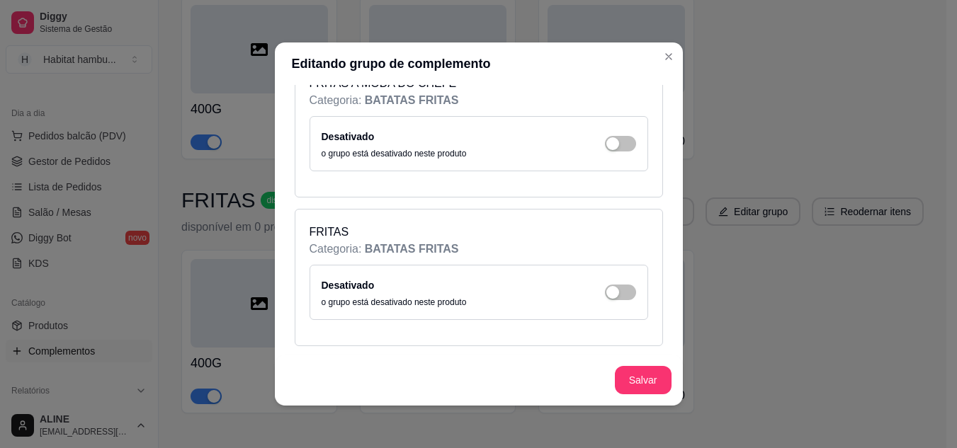
click at [355, 232] on p "FRITAS" at bounding box center [478, 232] width 339 height 17
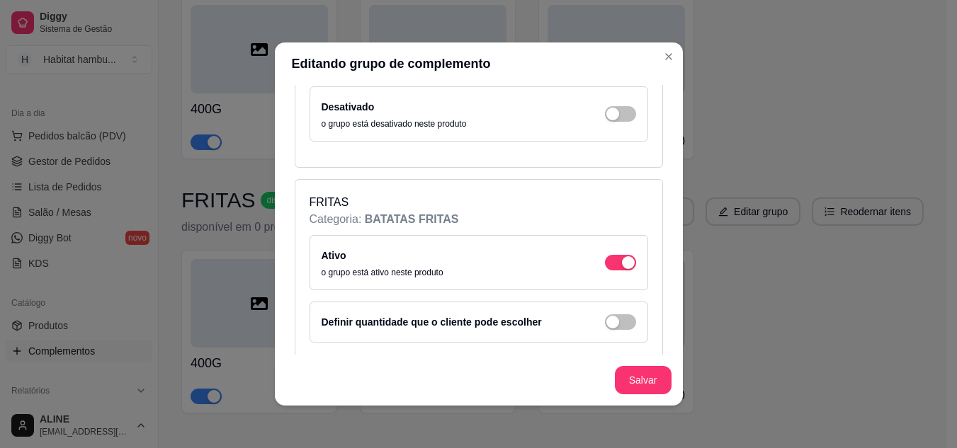
scroll to position [505, 0]
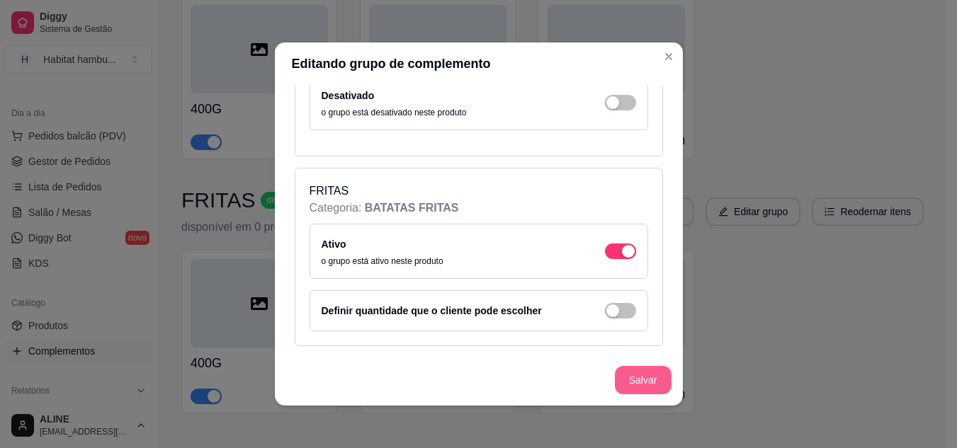
click at [637, 377] on button "Salvar" at bounding box center [643, 380] width 57 height 28
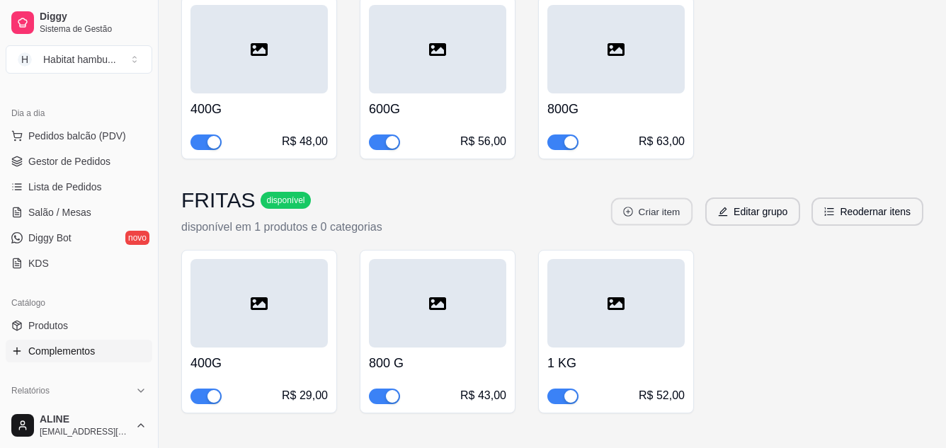
click at [660, 198] on button "Criar item" at bounding box center [651, 212] width 81 height 28
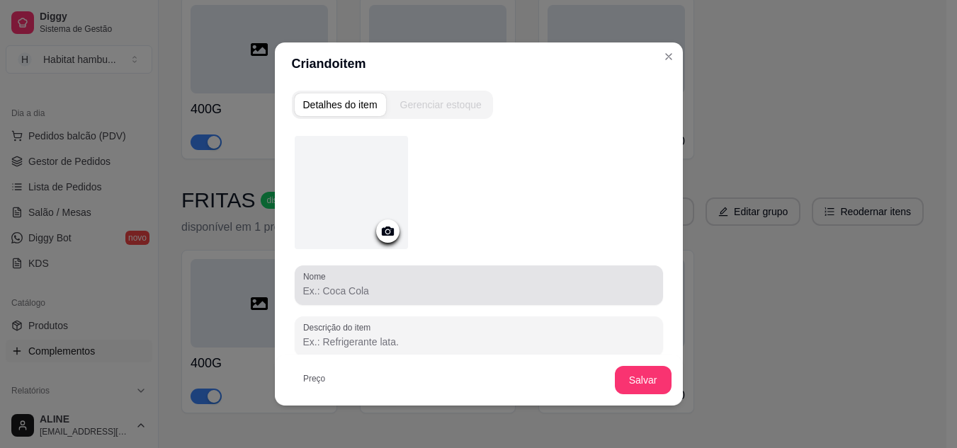
click at [323, 296] on input "Nome" at bounding box center [478, 291] width 351 height 14
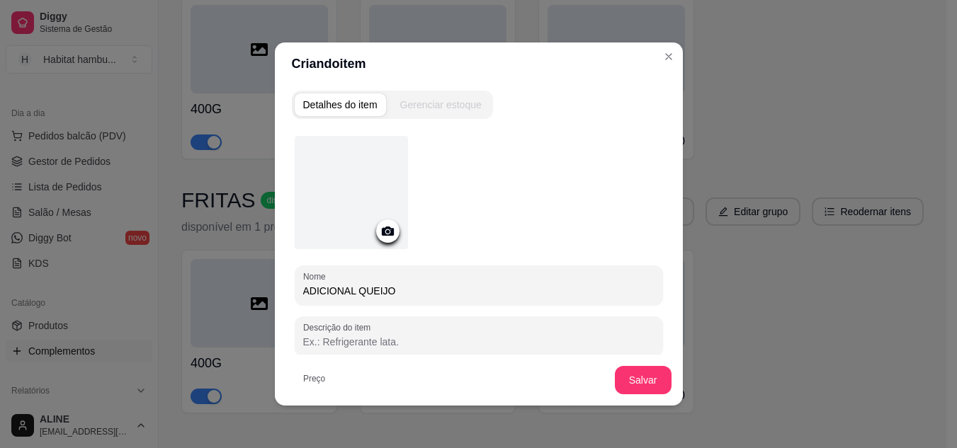
type input "ADICIONAL QUEIJO"
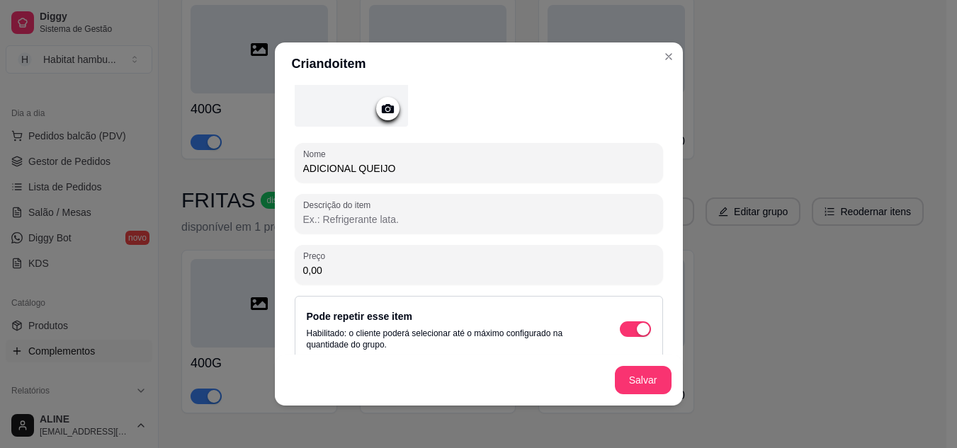
scroll to position [125, 0]
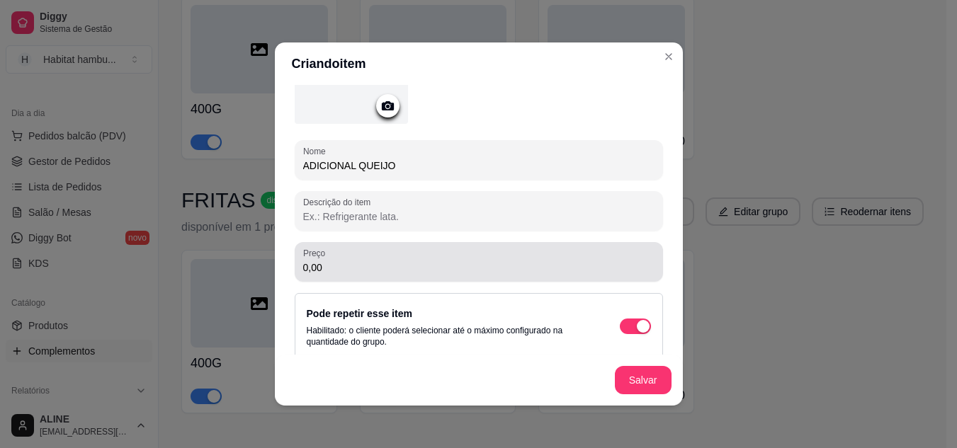
click at [334, 271] on input "0,00" at bounding box center [478, 268] width 351 height 14
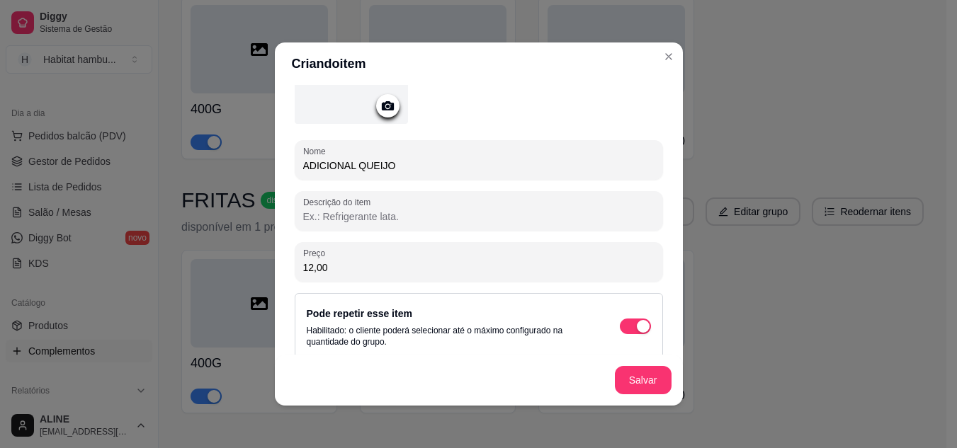
type input "12,00"
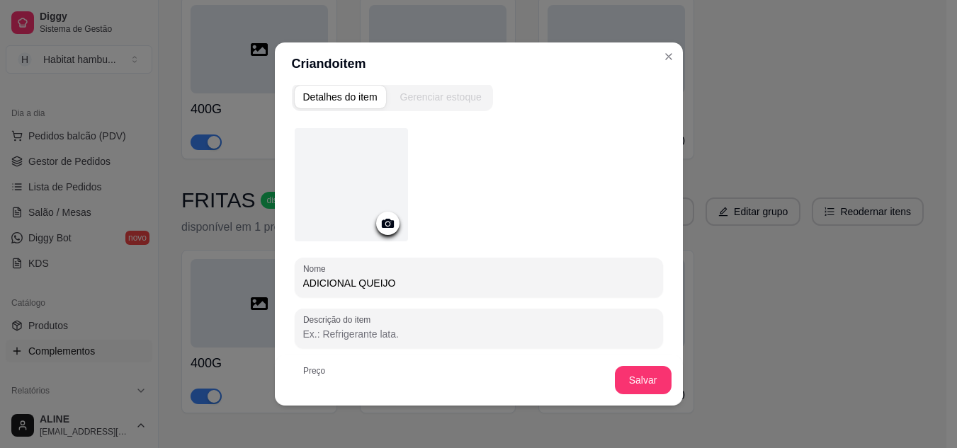
scroll to position [0, 0]
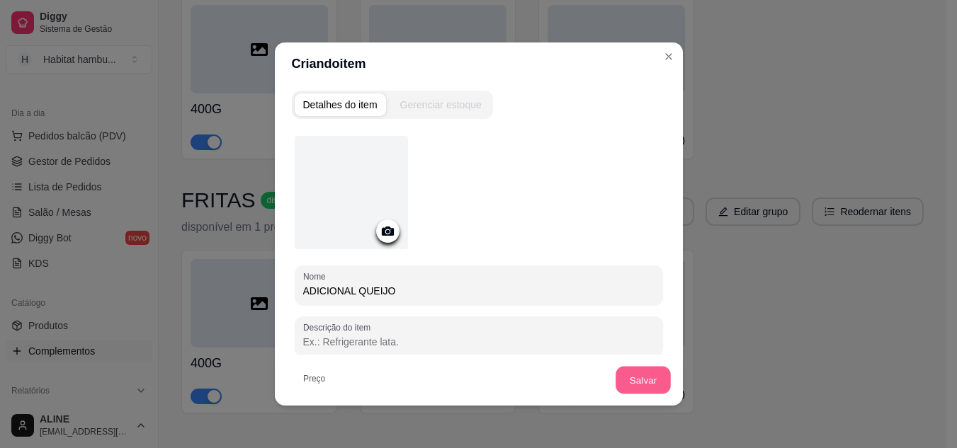
click at [635, 374] on button "Salvar" at bounding box center [642, 381] width 55 height 28
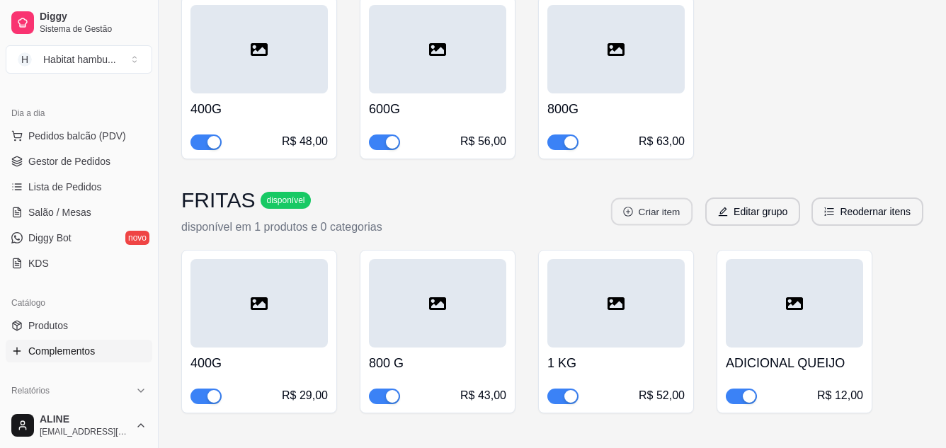
click at [666, 198] on button "Criar item" at bounding box center [651, 212] width 81 height 28
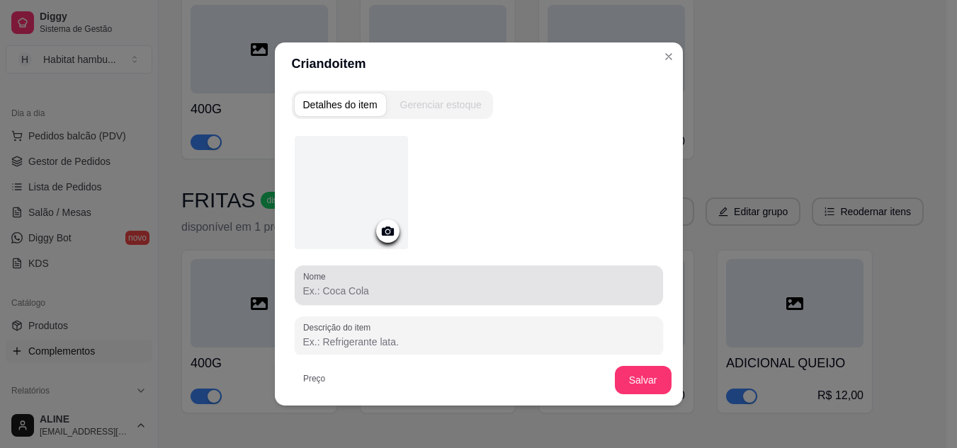
click at [387, 295] on input "Nome" at bounding box center [478, 291] width 351 height 14
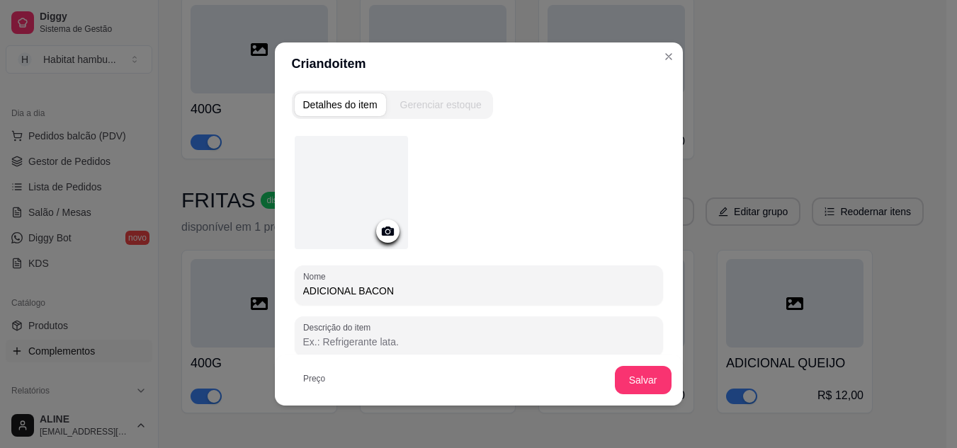
type input "ADICIONAL BACON"
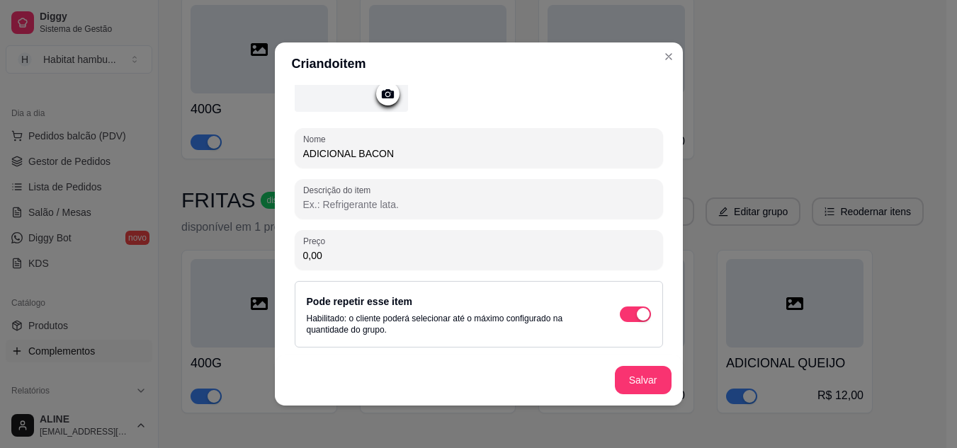
scroll to position [138, 0]
click at [366, 255] on input "0,00" at bounding box center [478, 255] width 351 height 14
type input "12,00"
click at [642, 372] on button "Salvar" at bounding box center [643, 380] width 57 height 28
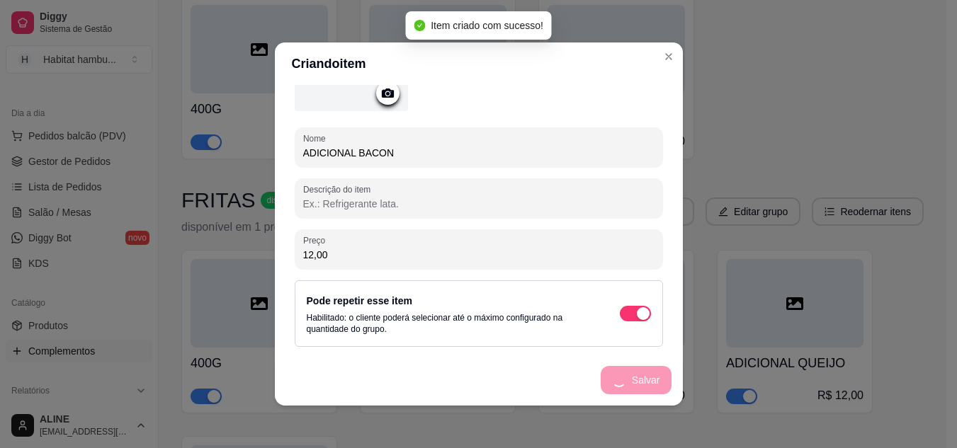
scroll to position [0, 0]
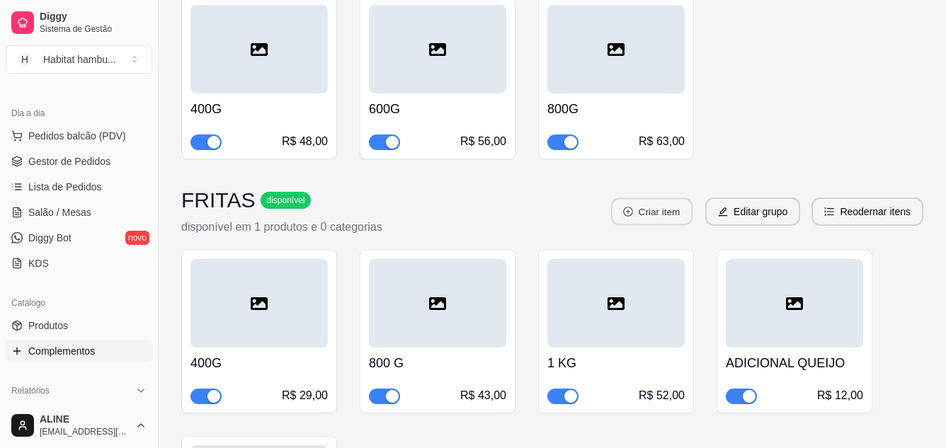
click at [661, 198] on button "Criar item" at bounding box center [651, 212] width 81 height 28
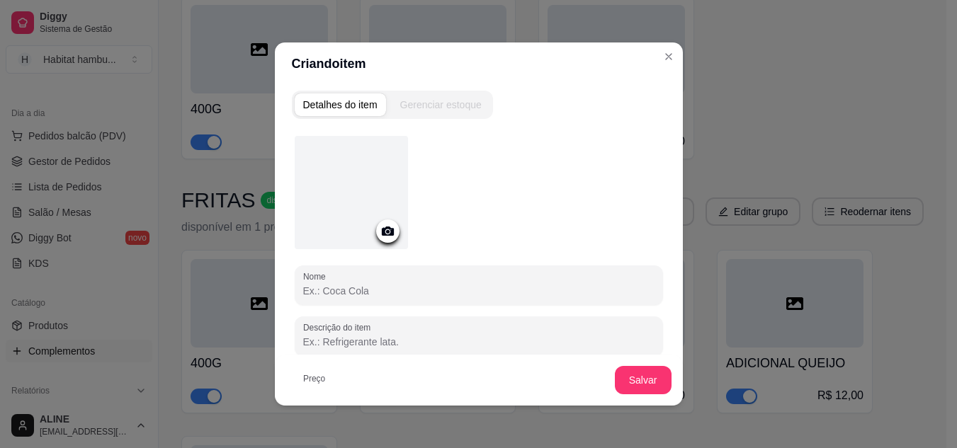
click at [384, 295] on input "Nome" at bounding box center [478, 291] width 351 height 14
click at [352, 292] on input "ADICIONAL CHEDDAR" at bounding box center [478, 291] width 351 height 14
type input "ADICIONAL CREME DE CHEDDAR"
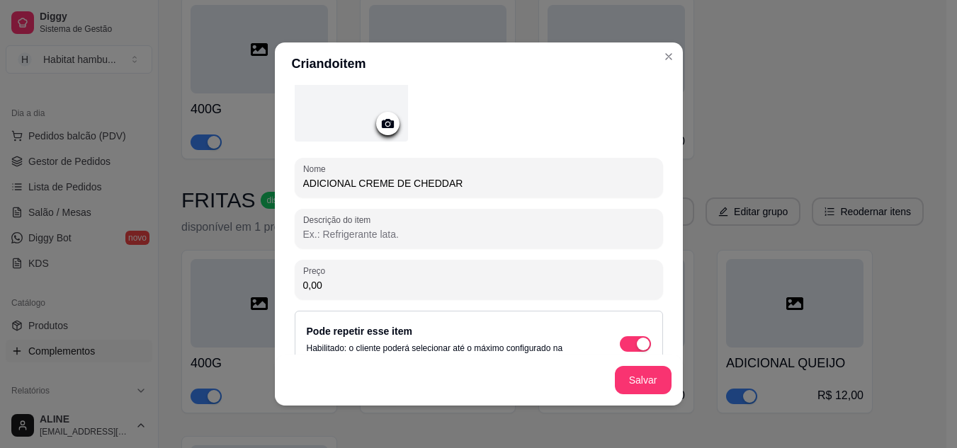
scroll to position [112, 0]
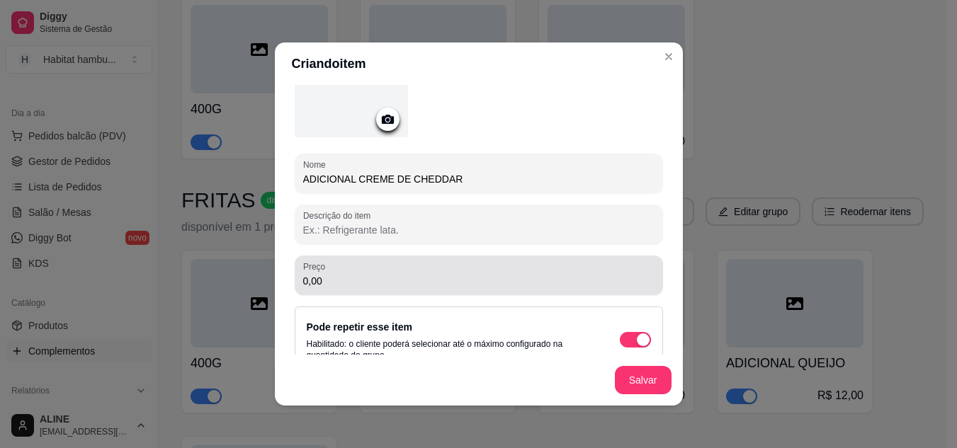
click at [351, 292] on div "Preço 0,00" at bounding box center [479, 276] width 368 height 40
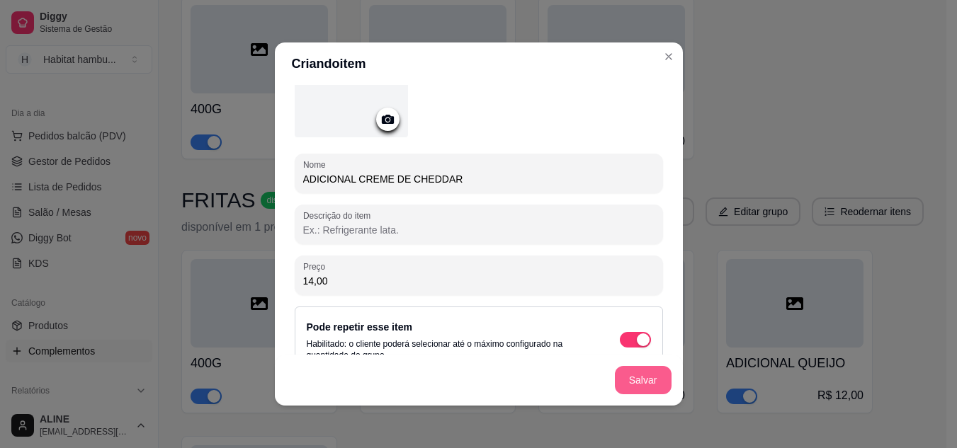
type input "14,00"
click at [627, 374] on button "Salvar" at bounding box center [642, 381] width 55 height 28
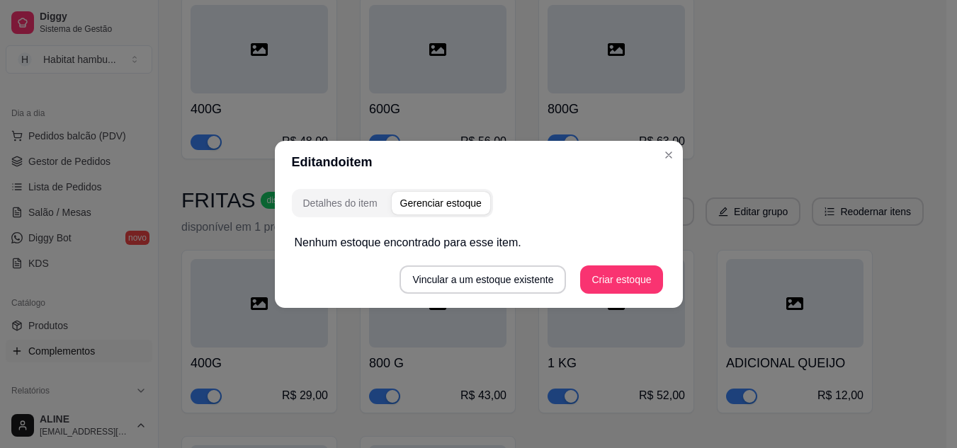
scroll to position [0, 0]
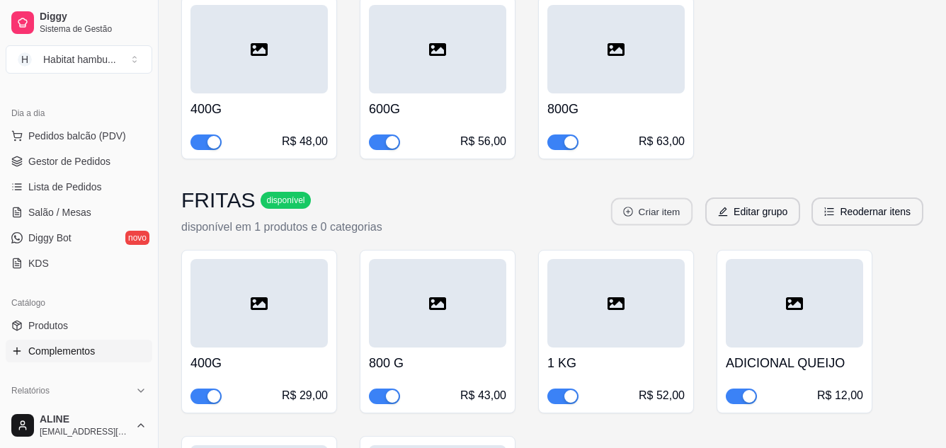
click at [652, 198] on button "Criar item" at bounding box center [651, 212] width 81 height 28
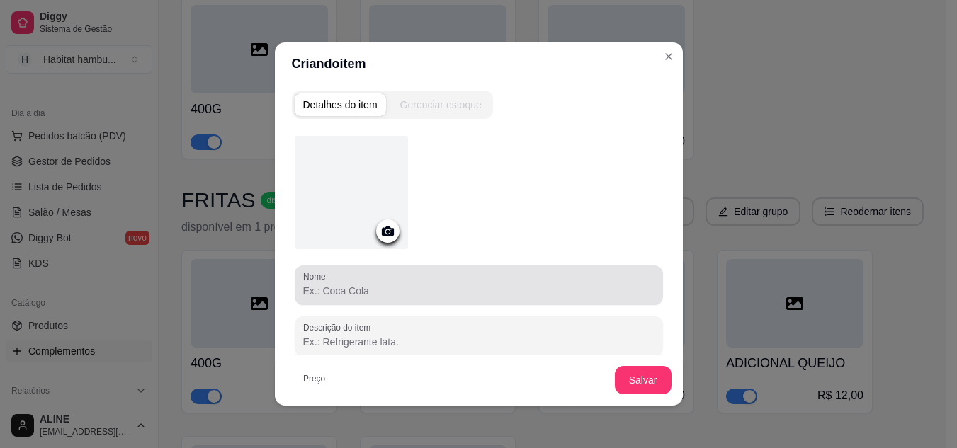
click at [380, 299] on div "Nome" at bounding box center [479, 286] width 368 height 40
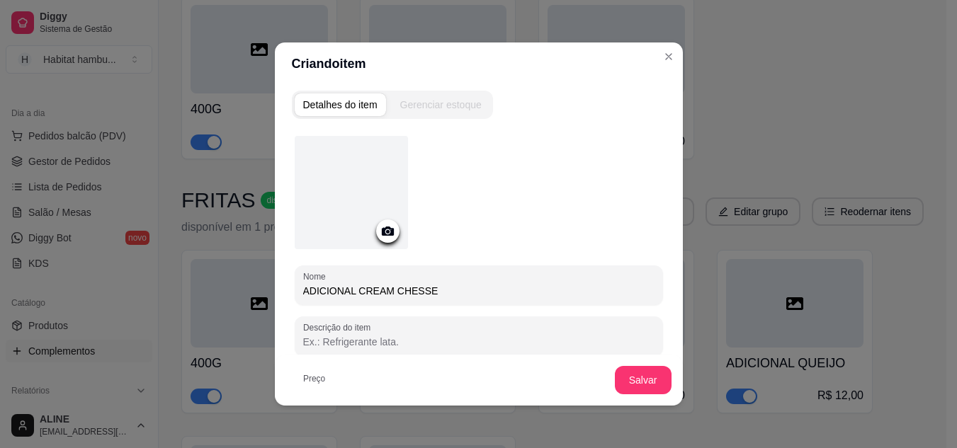
type input "ADICIONAL CREAM CHESSE"
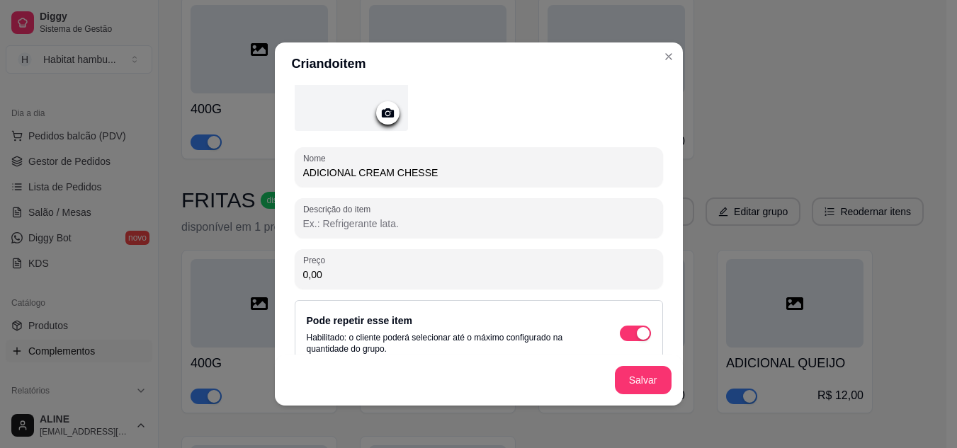
scroll to position [125, 0]
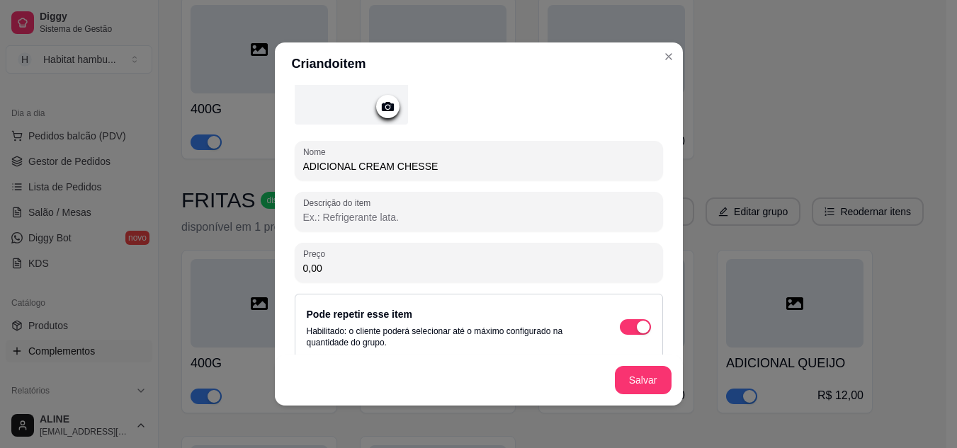
click at [391, 273] on input "0,00" at bounding box center [478, 268] width 351 height 14
type input "14,00"
click at [634, 382] on button "Salvar" at bounding box center [642, 381] width 55 height 28
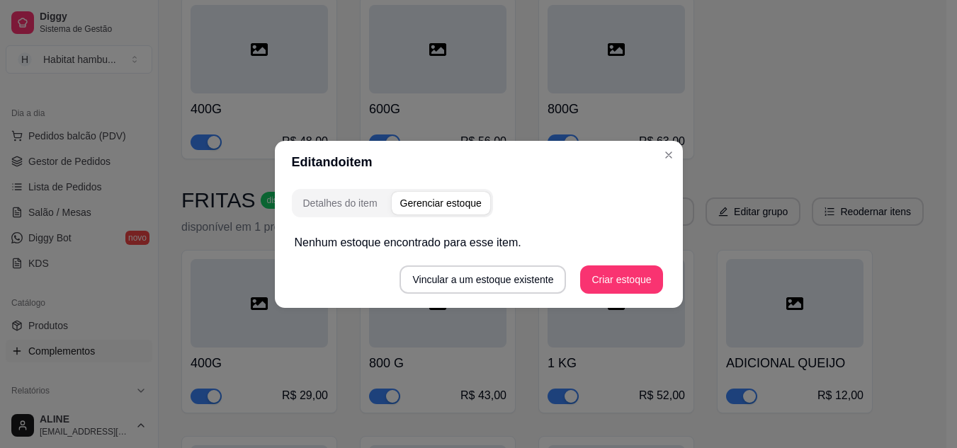
scroll to position [0, 0]
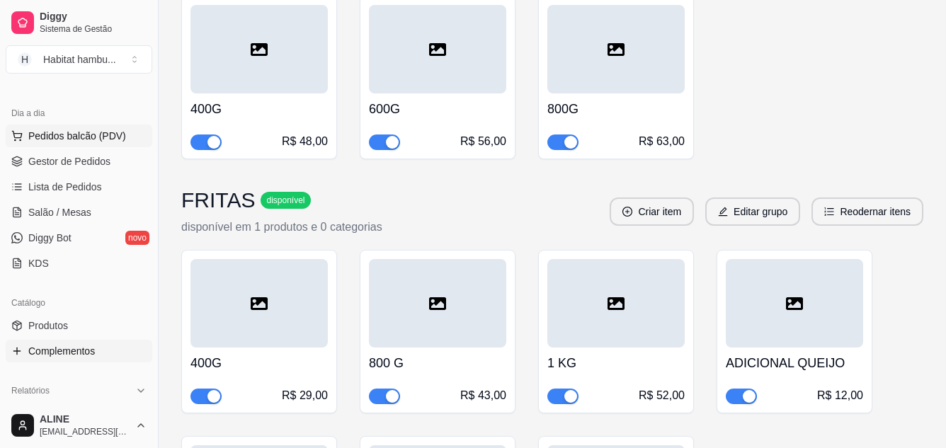
click at [89, 140] on span "Pedidos balcão (PDV)" at bounding box center [77, 136] width 98 height 14
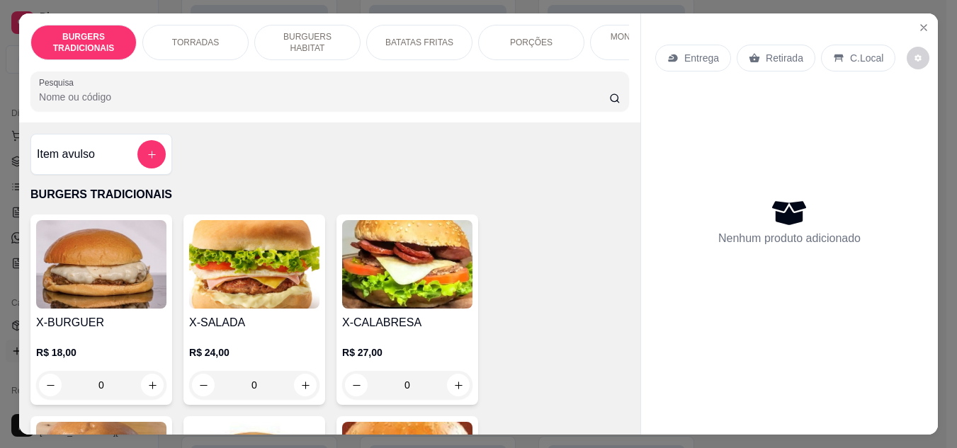
click at [419, 37] on p "BATATAS FRITAS" at bounding box center [419, 42] width 68 height 11
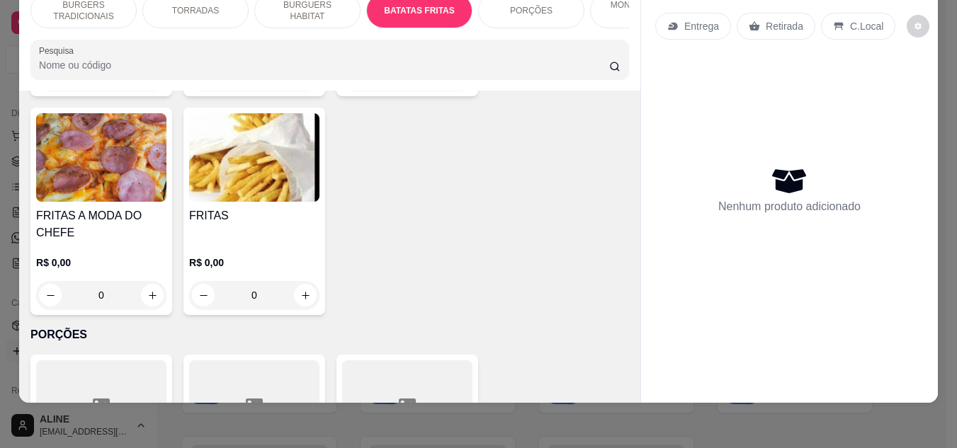
scroll to position [2389, 0]
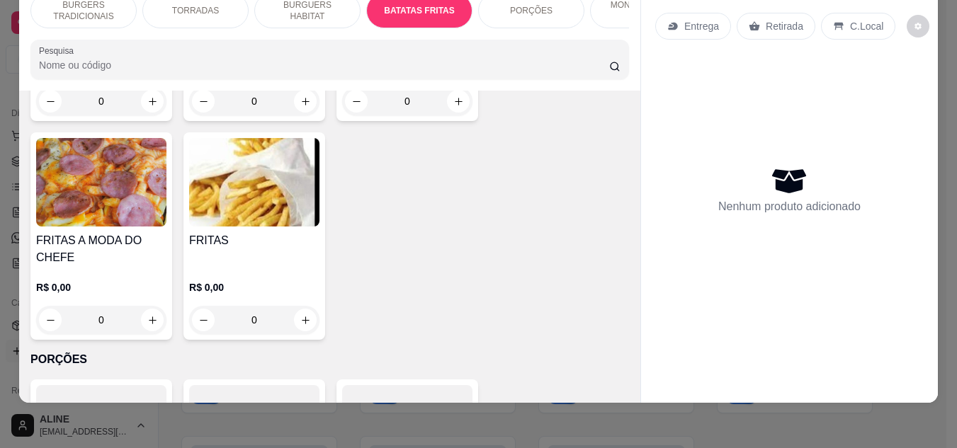
click at [238, 191] on img at bounding box center [254, 182] width 130 height 89
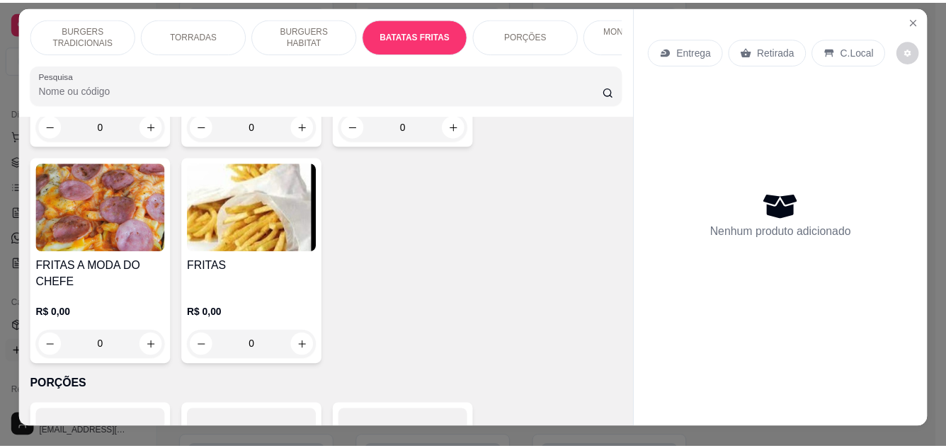
scroll to position [0, 0]
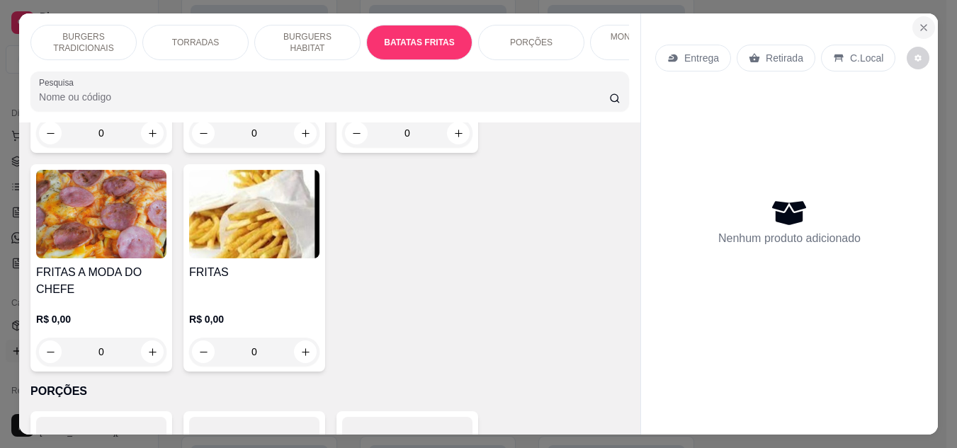
click at [921, 22] on icon "Close" at bounding box center [923, 27] width 11 height 11
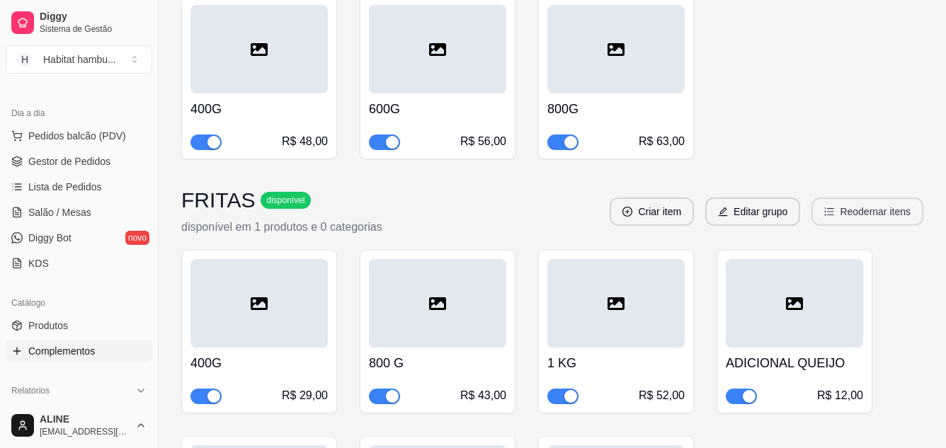
click at [860, 198] on button "Reodernar itens" at bounding box center [868, 212] width 112 height 28
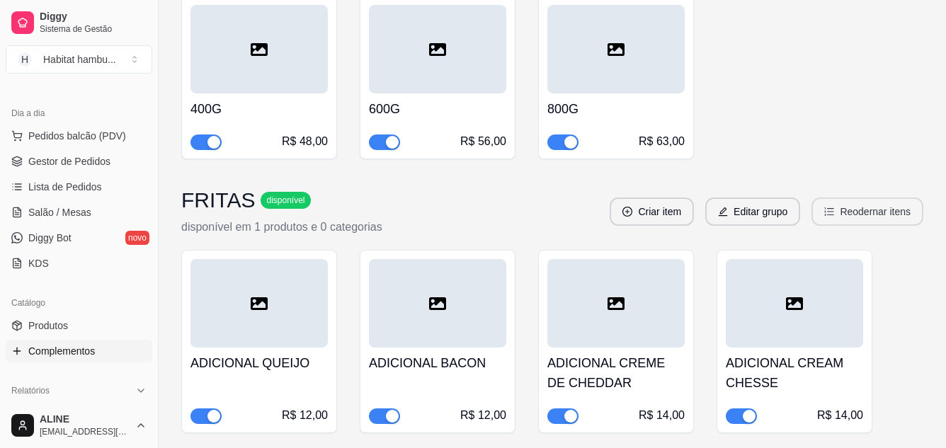
click at [860, 198] on button "Reodernar itens" at bounding box center [868, 212] width 112 height 28
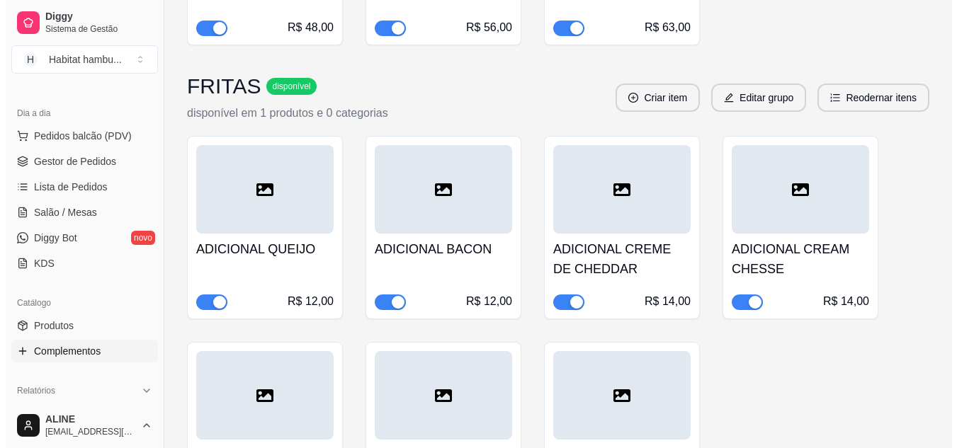
scroll to position [1212, 0]
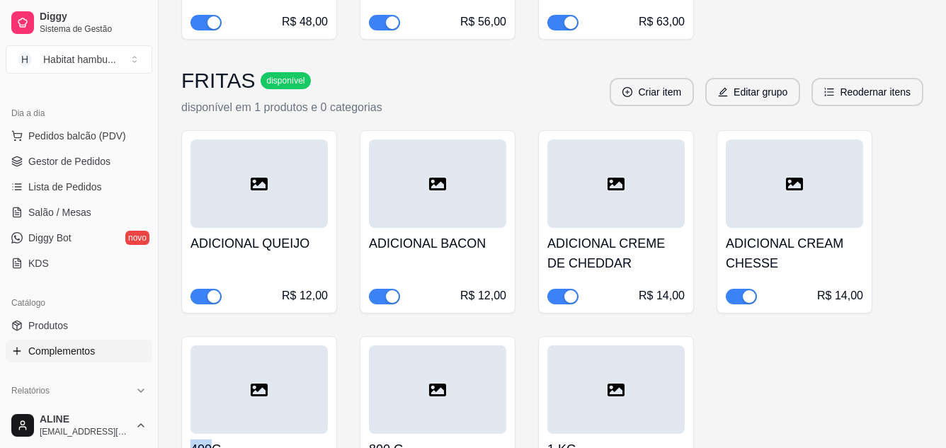
drag, startPoint x: 215, startPoint y: 402, endPoint x: 334, endPoint y: 375, distance: 122.8
click at [334, 375] on div "400G R$ 29,00" at bounding box center [259, 418] width 156 height 164
click at [838, 79] on button "Reodernar itens" at bounding box center [868, 93] width 108 height 28
click at [771, 79] on button "Editar grupo" at bounding box center [753, 93] width 92 height 28
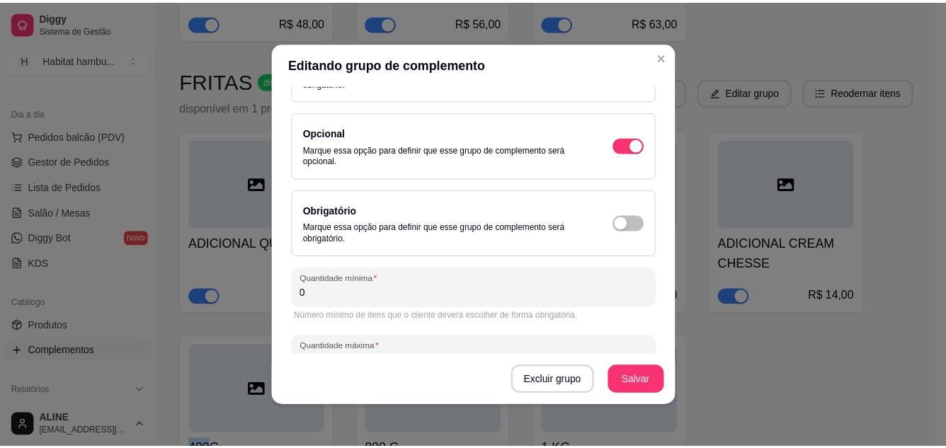
scroll to position [199, 0]
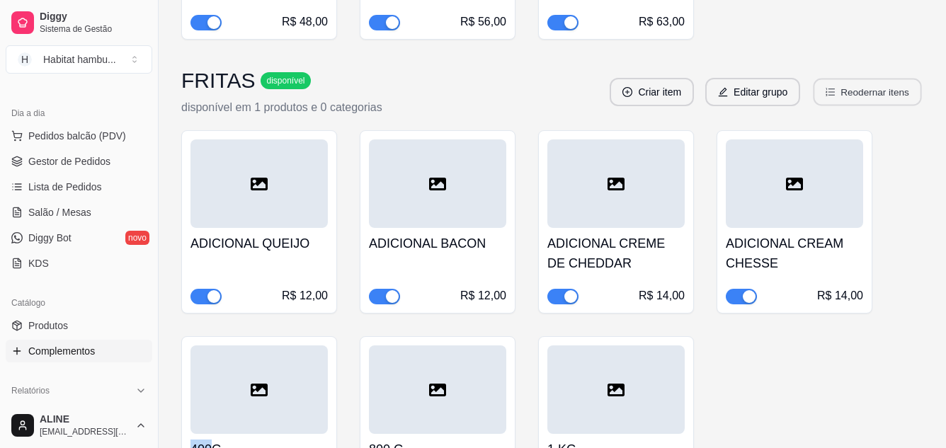
click at [835, 87] on icon "ordered-list" at bounding box center [831, 92] width 10 height 10
click at [892, 78] on button "Reodernar itens" at bounding box center [868, 92] width 112 height 28
click at [811, 317] on div "ADICIONAL QUEIJO R$ 12,00 ADICIONAL BACON R$ 12,00 ADICIONAL CREME DE CHEDDAR R…" at bounding box center [552, 315] width 742 height 370
click at [854, 78] on button "Reodernar itens" at bounding box center [868, 92] width 112 height 28
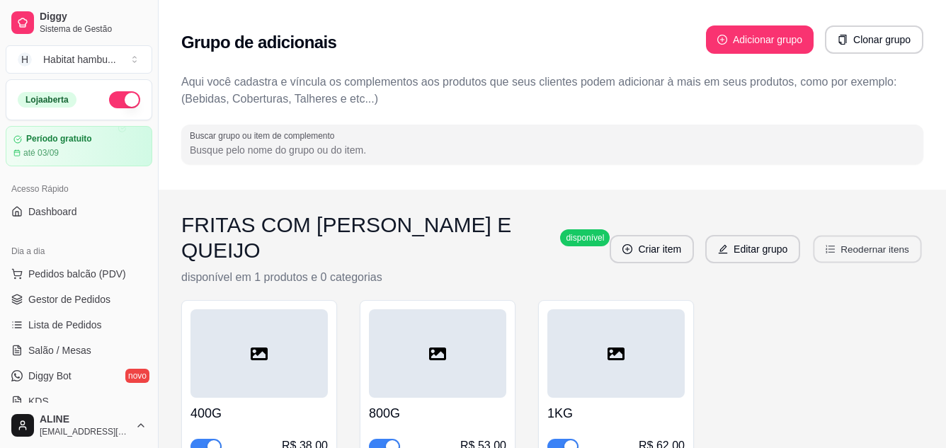
click at [830, 247] on button "Reodernar itens" at bounding box center [868, 250] width 108 height 28
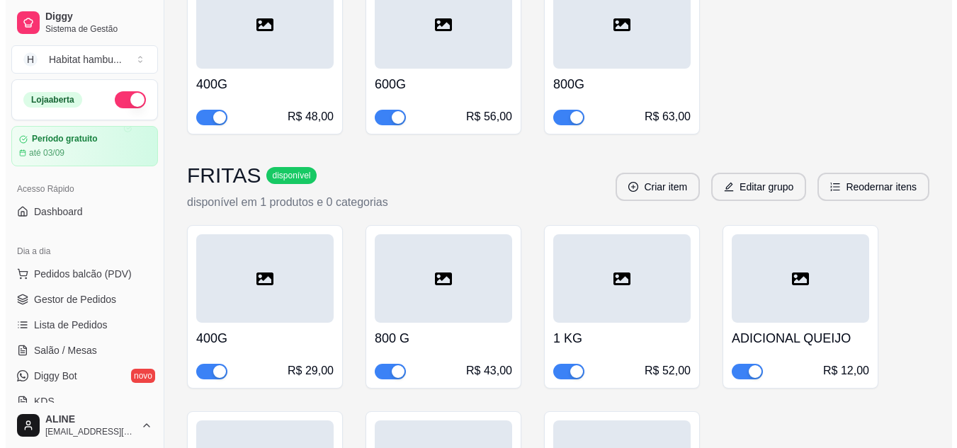
scroll to position [1115, 0]
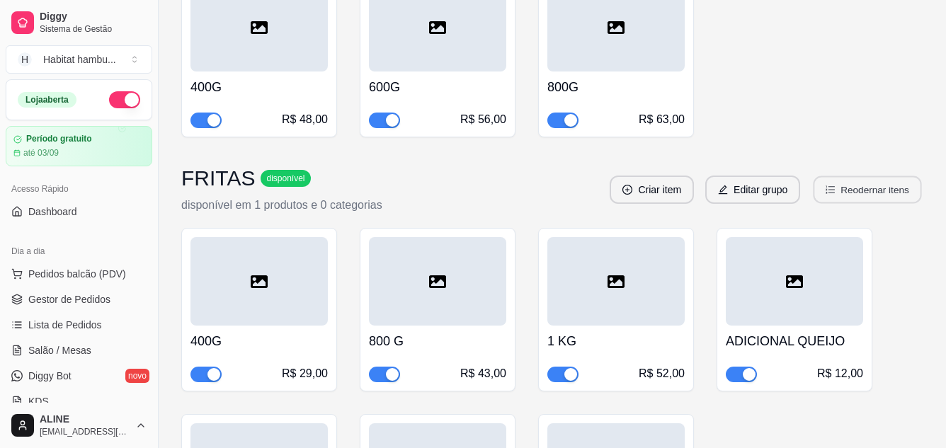
click at [840, 176] on button "Reodernar itens" at bounding box center [868, 190] width 108 height 28
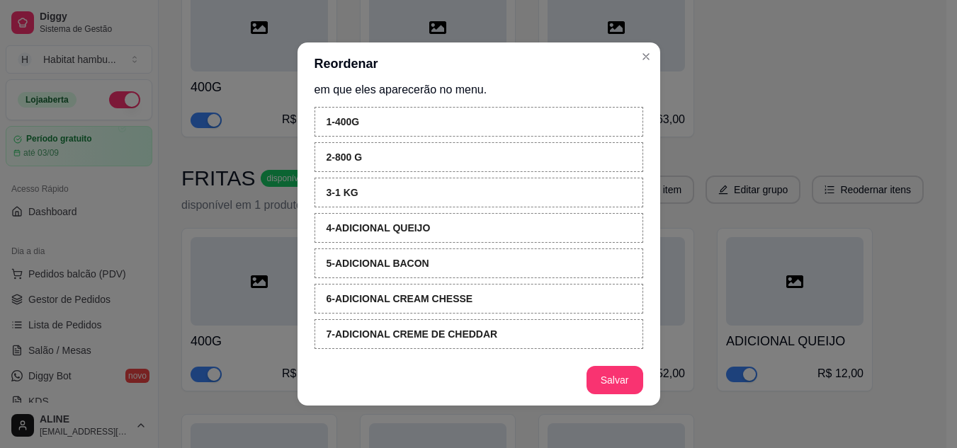
scroll to position [32, 0]
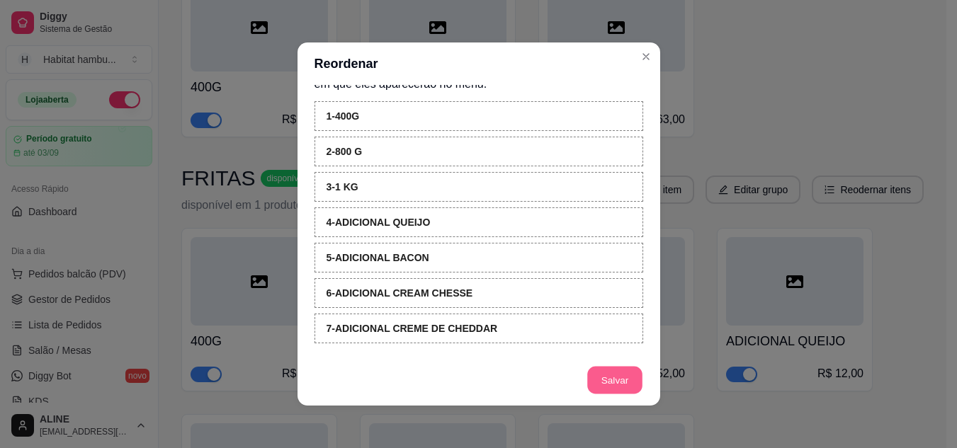
click at [603, 378] on button "Salvar" at bounding box center [614, 381] width 55 height 28
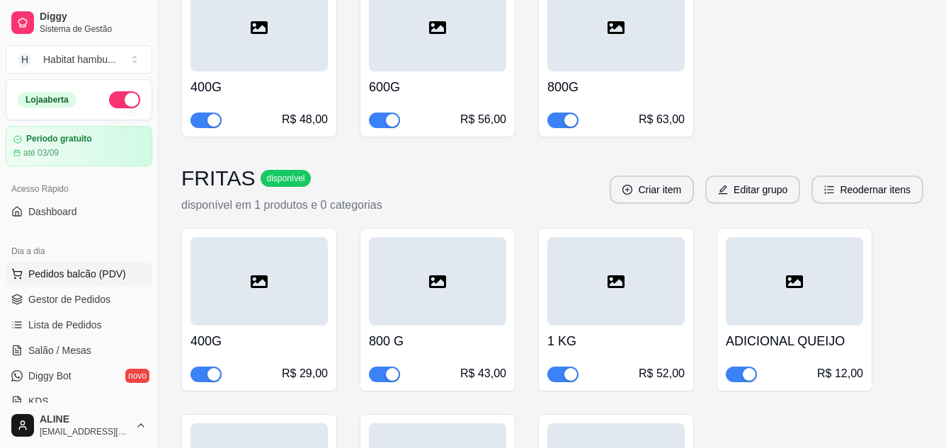
click at [67, 273] on span "Pedidos balcão (PDV)" at bounding box center [77, 274] width 98 height 14
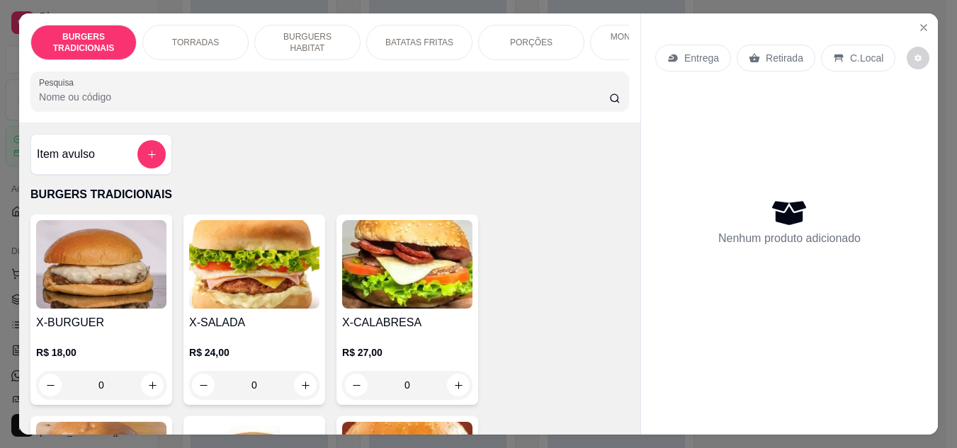
click at [398, 37] on p "BATATAS FRITAS" at bounding box center [419, 42] width 68 height 11
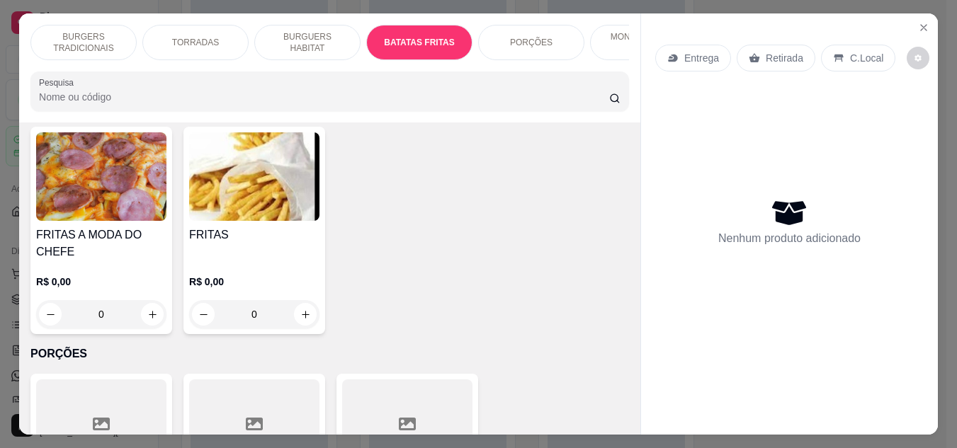
scroll to position [2414, 0]
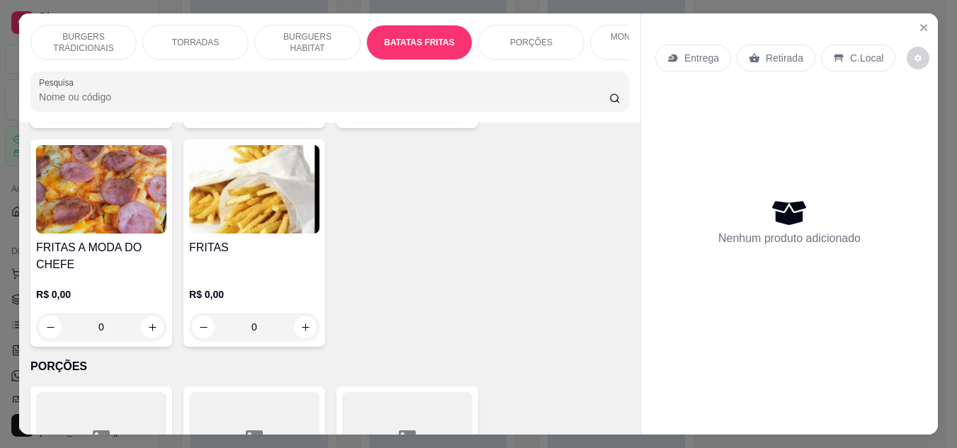
click at [206, 234] on img at bounding box center [254, 189] width 130 height 89
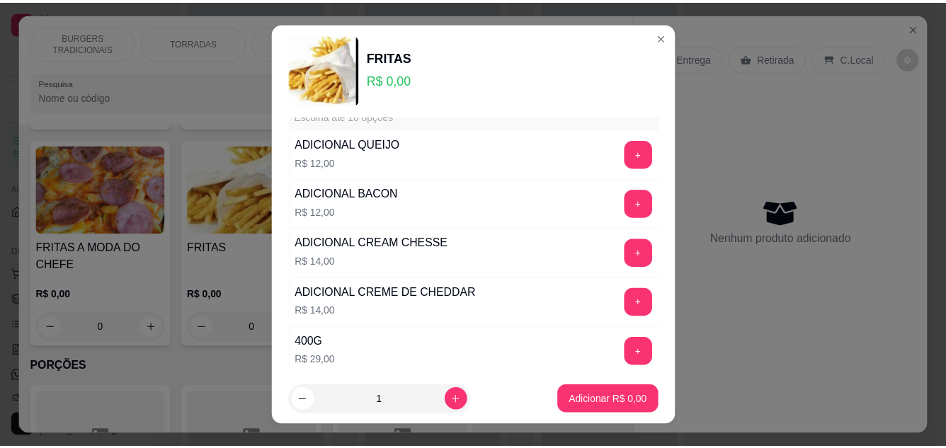
scroll to position [0, 0]
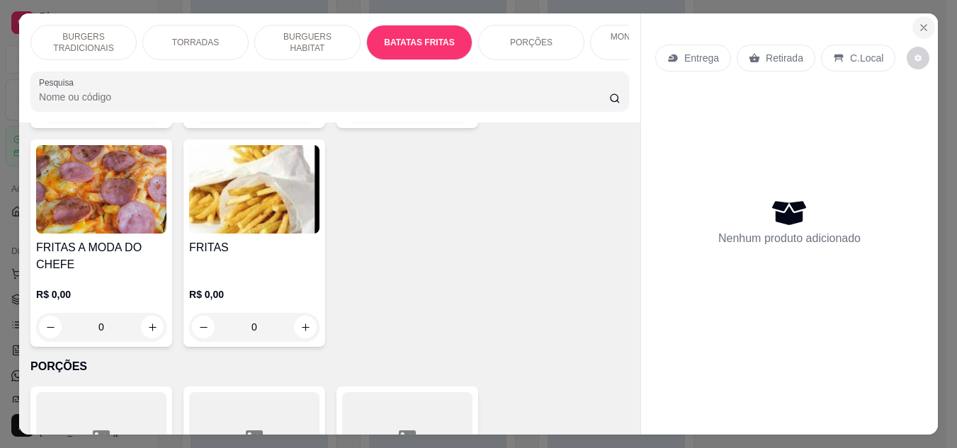
click at [918, 28] on icon "Close" at bounding box center [923, 27] width 11 height 11
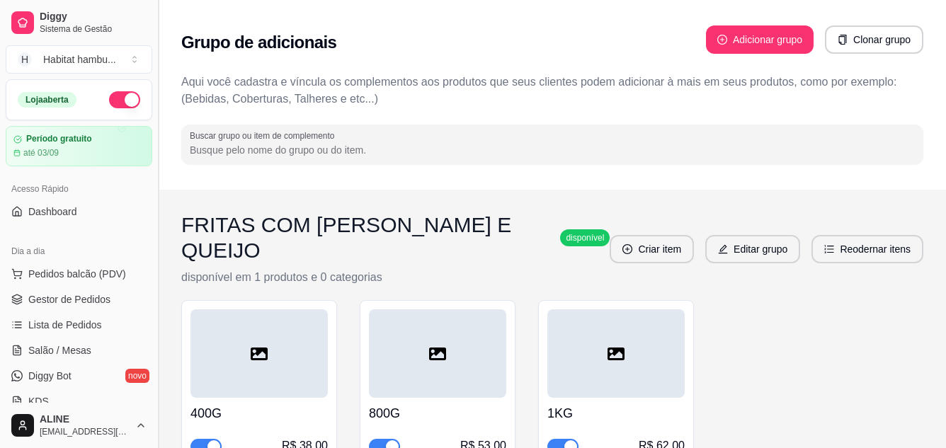
click at [154, 153] on button "Toggle Sidebar" at bounding box center [157, 224] width 11 height 448
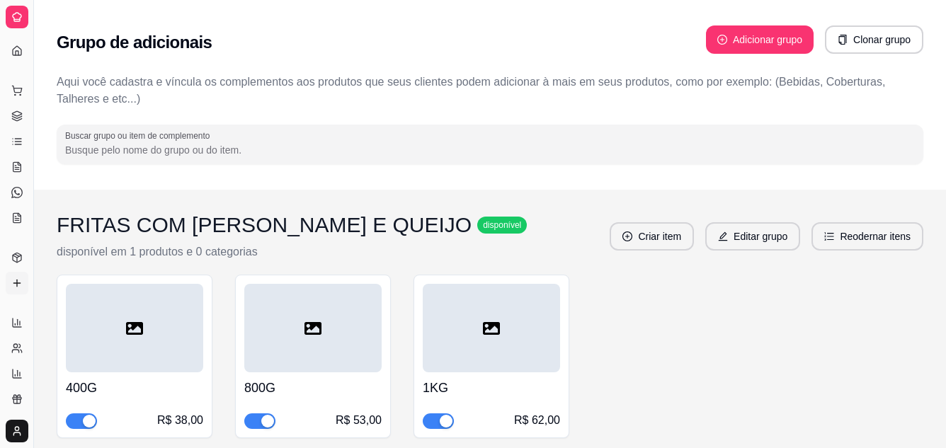
drag, startPoint x: 33, startPoint y: 157, endPoint x: 42, endPoint y: 160, distance: 10.5
click at [30, 159] on button "Toggle Sidebar" at bounding box center [33, 224] width 11 height 448
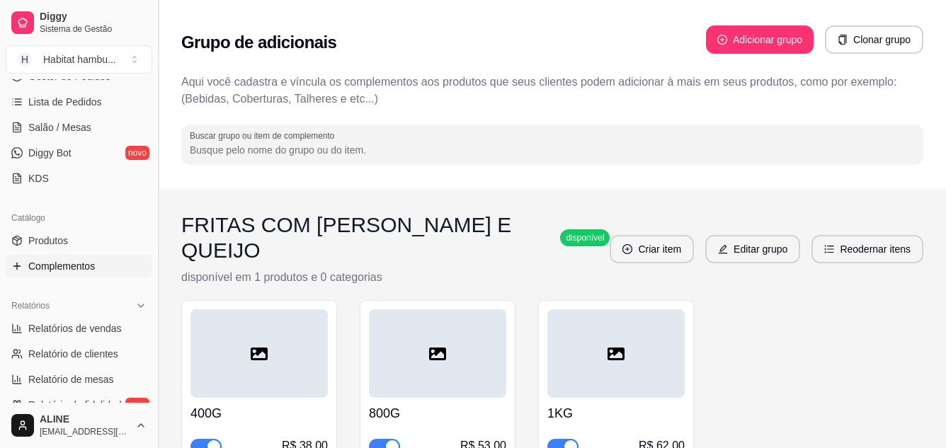
scroll to position [229, 0]
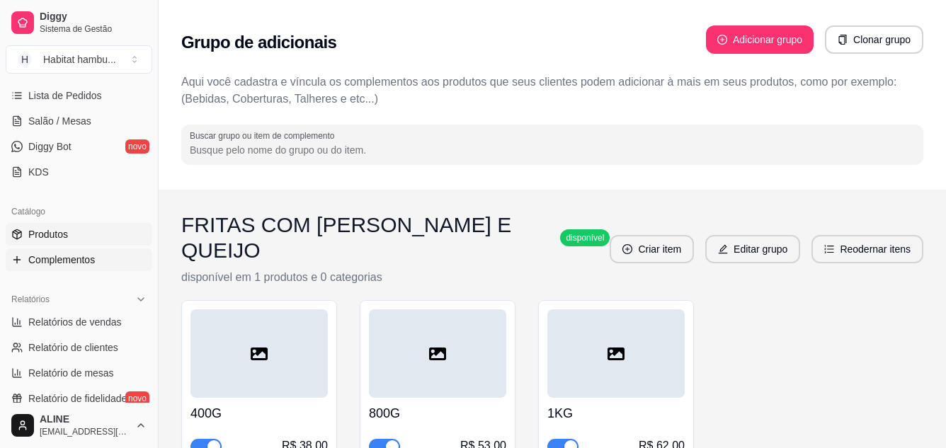
click at [42, 229] on span "Produtos" at bounding box center [48, 234] width 40 height 14
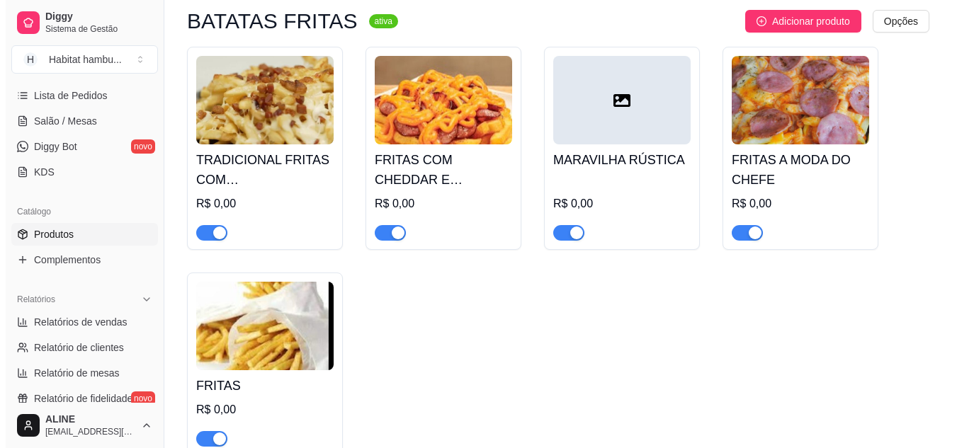
scroll to position [2033, 0]
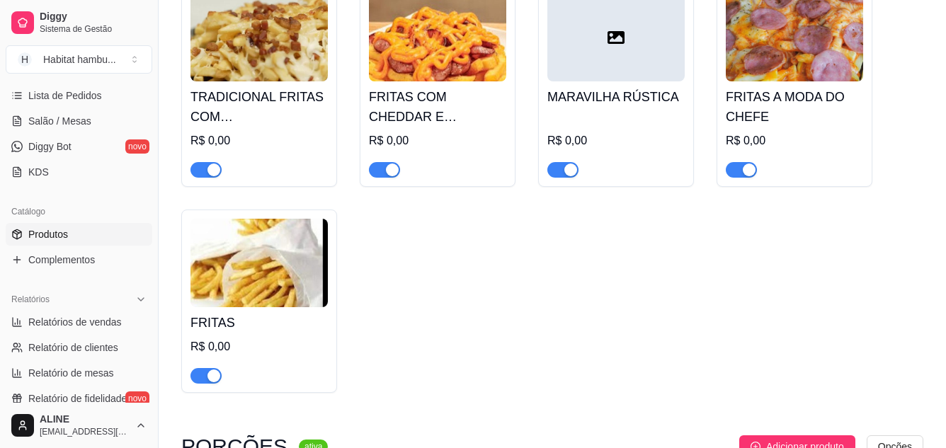
click at [270, 285] on img at bounding box center [259, 263] width 137 height 89
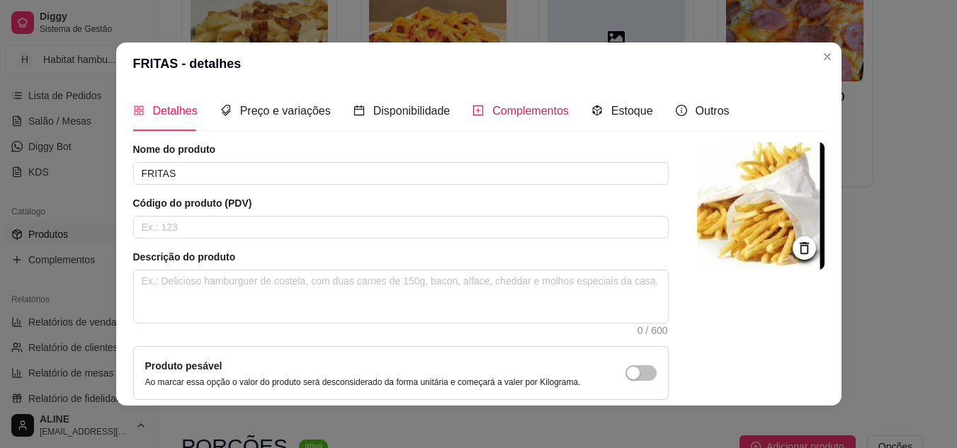
click at [501, 117] on span "Complementos" at bounding box center [530, 111] width 76 height 12
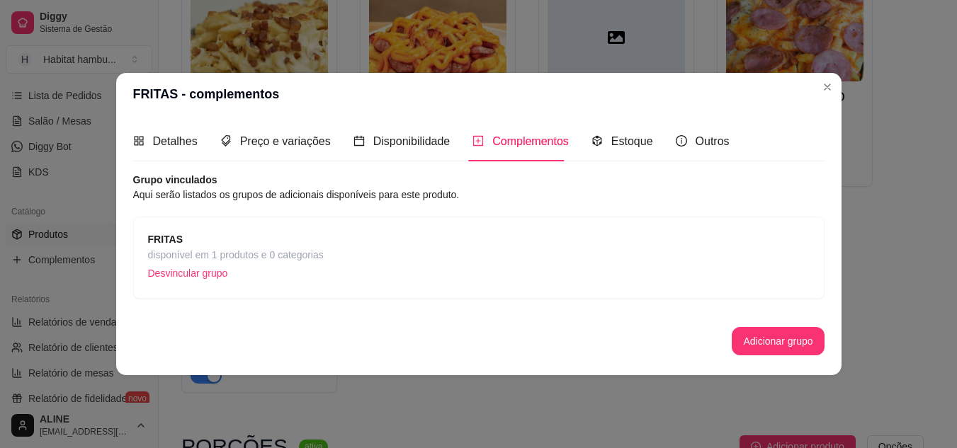
click at [178, 251] on span "disponível em 1 produtos e 0 categorias" at bounding box center [236, 255] width 176 height 16
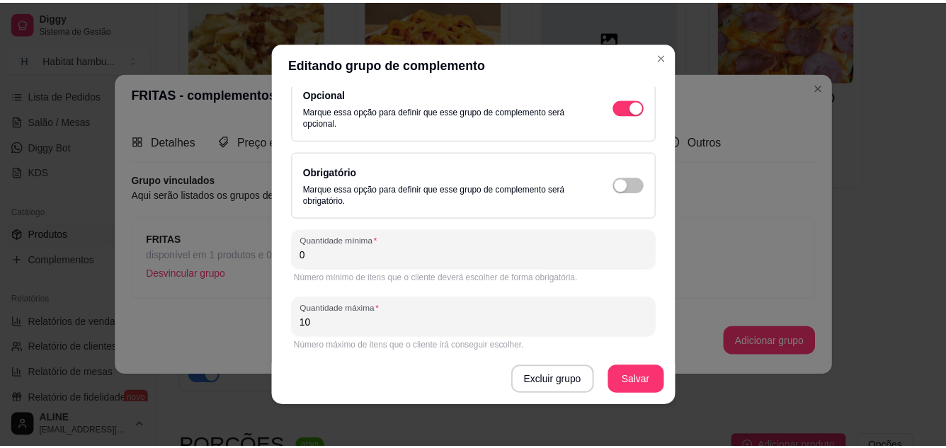
scroll to position [195, 0]
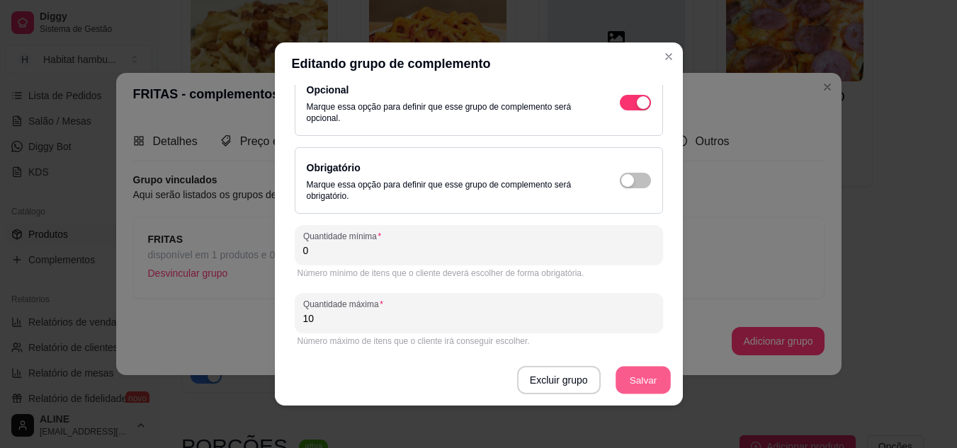
click at [639, 381] on button "Salvar" at bounding box center [642, 381] width 55 height 28
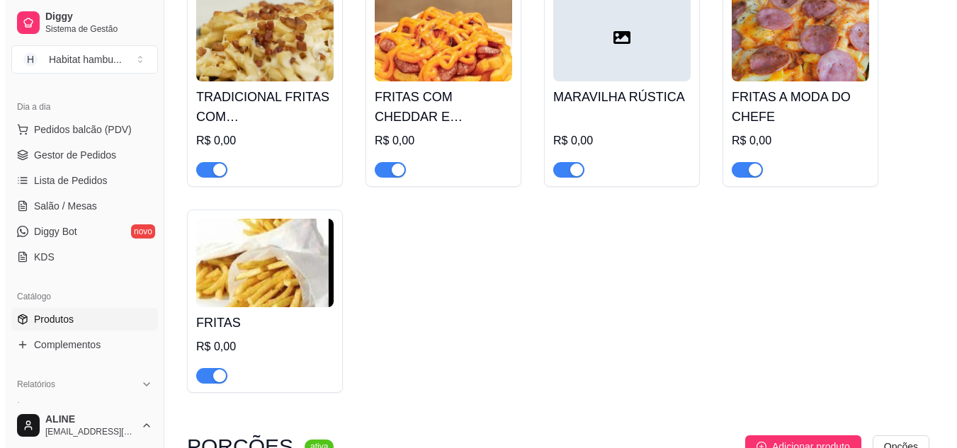
scroll to position [116, 0]
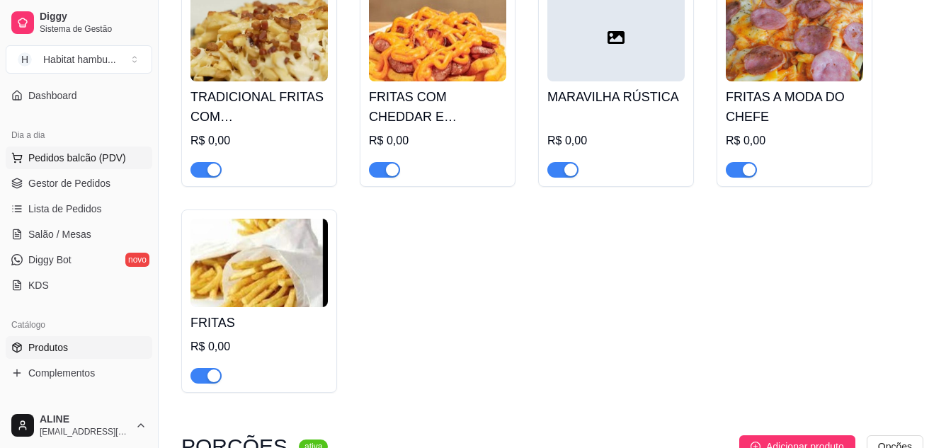
click at [59, 156] on span "Pedidos balcão (PDV)" at bounding box center [77, 158] width 98 height 14
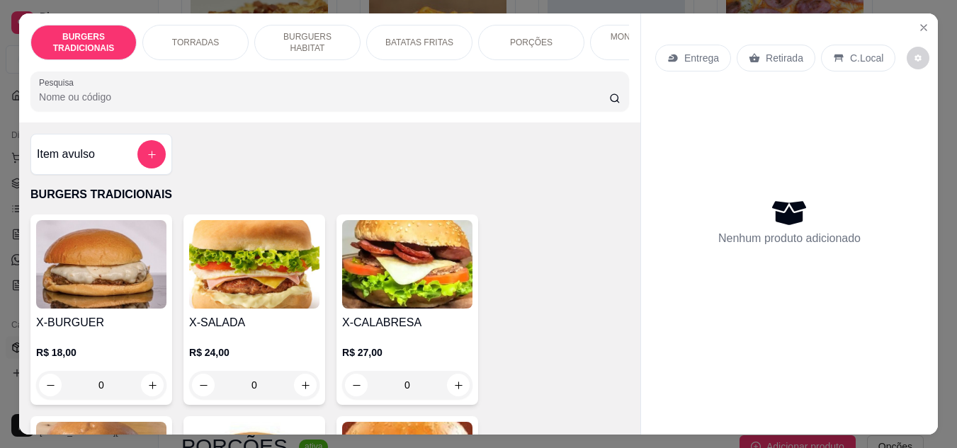
click at [411, 42] on p "BATATAS FRITAS" at bounding box center [419, 42] width 68 height 11
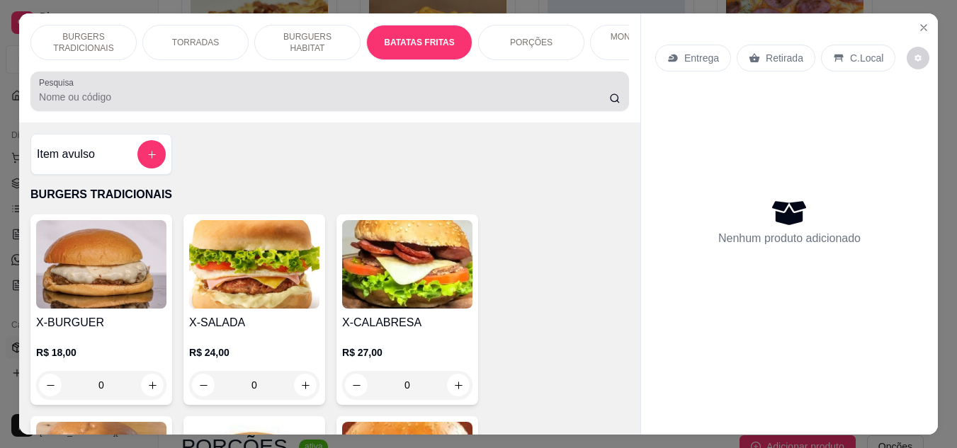
scroll to position [38, 0]
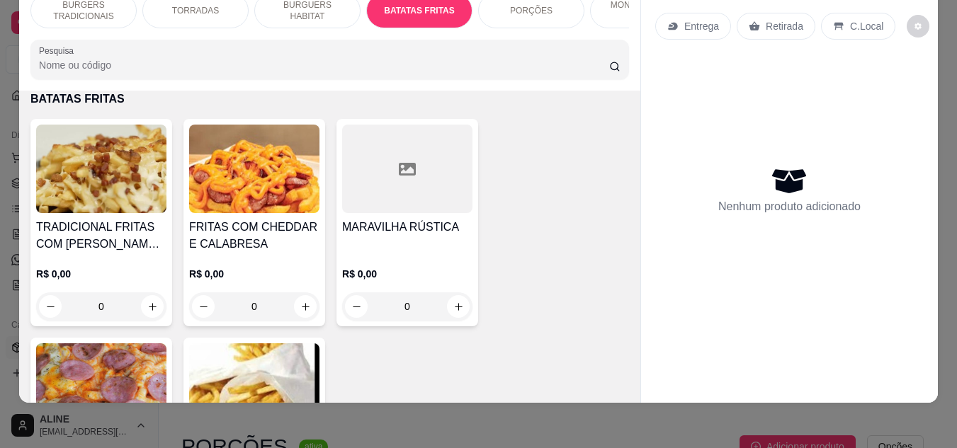
click at [246, 375] on img at bounding box center [254, 387] width 130 height 89
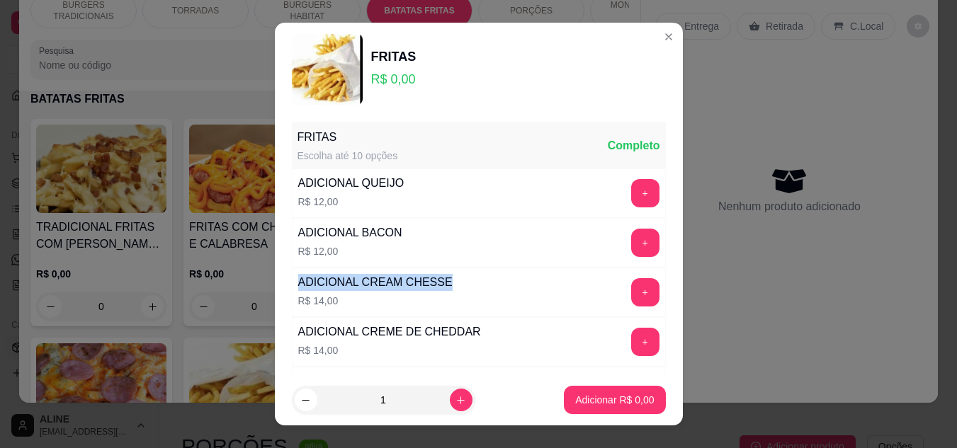
drag, startPoint x: 491, startPoint y: 275, endPoint x: 404, endPoint y: 249, distance: 91.2
click at [402, 246] on div "FRITAS Escolha até 10 opções Completo ADICIONAL QUEIJO R$ 12,00 + ADICIONAL BAC…" at bounding box center [479, 319] width 374 height 392
click at [461, 292] on div "ADICIONAL CREAM CHESSE R$ 14,00 +" at bounding box center [479, 293] width 374 height 50
drag, startPoint x: 368, startPoint y: 295, endPoint x: 373, endPoint y: 245, distance: 50.5
click at [373, 245] on div "FRITAS Escolha até 10 opções Completo ADICIONAL QUEIJO R$ 12,00 + ADICIONAL BAC…" at bounding box center [479, 319] width 374 height 392
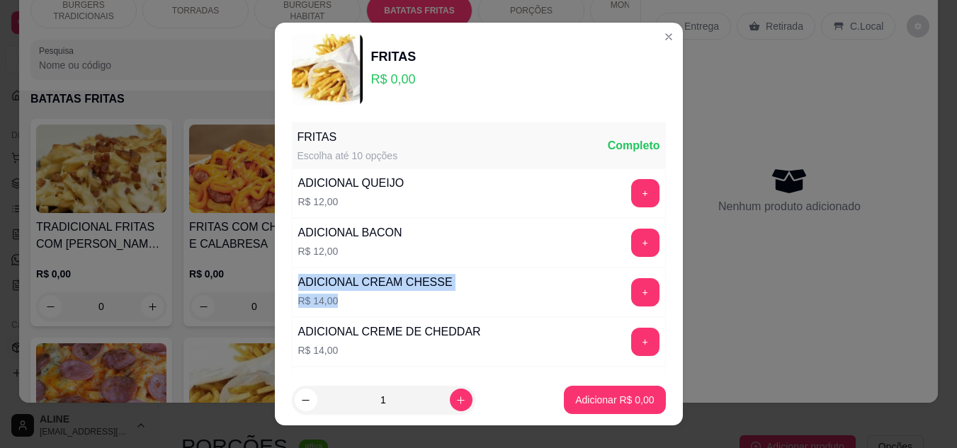
click at [475, 304] on div "ADICIONAL CREAM CHESSE R$ 14,00 +" at bounding box center [479, 293] width 374 height 50
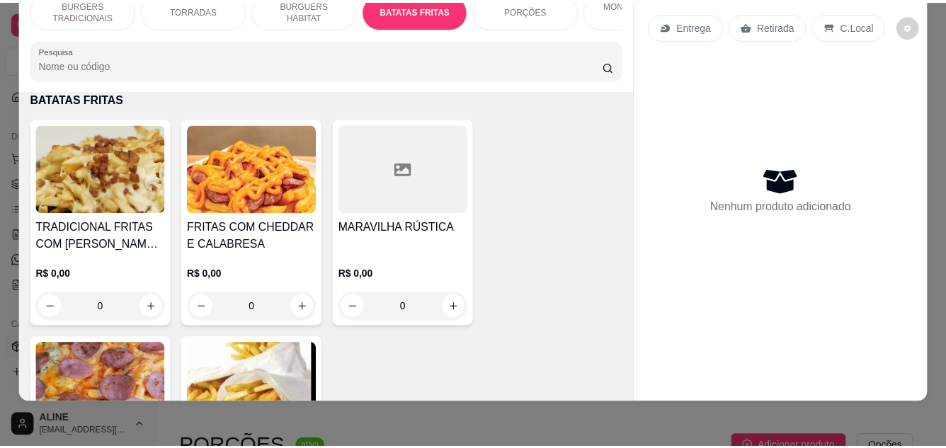
scroll to position [0, 0]
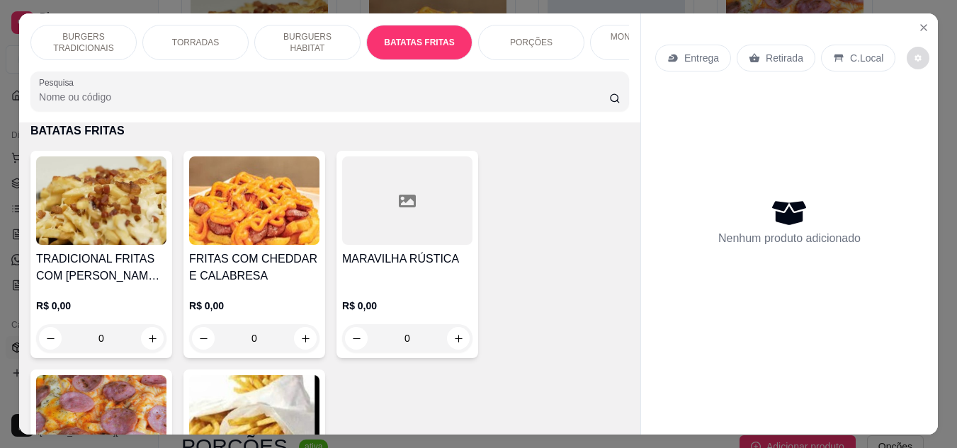
click at [914, 54] on icon "decrease-product-quantity" at bounding box center [918, 58] width 8 height 8
click at [840, 198] on div "Nenhum produto adicionado" at bounding box center [789, 221] width 142 height 51
click at [920, 23] on icon "Close" at bounding box center [923, 27] width 11 height 11
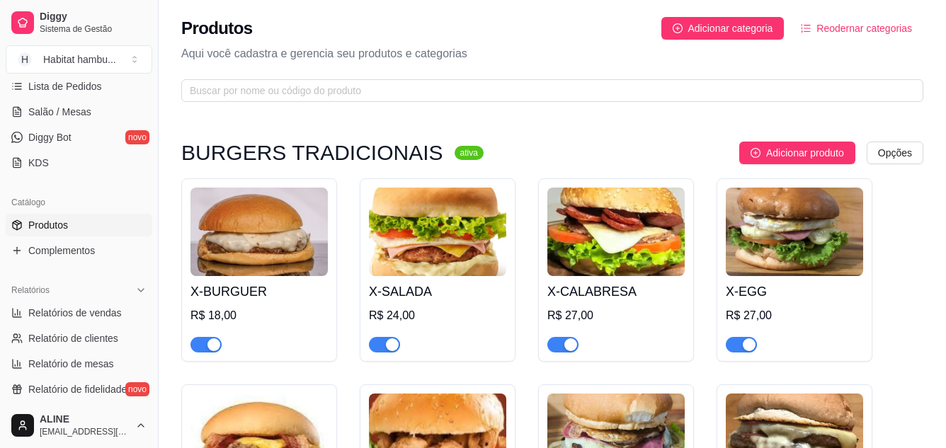
scroll to position [241, 0]
